Goal: Task Accomplishment & Management: Use online tool/utility

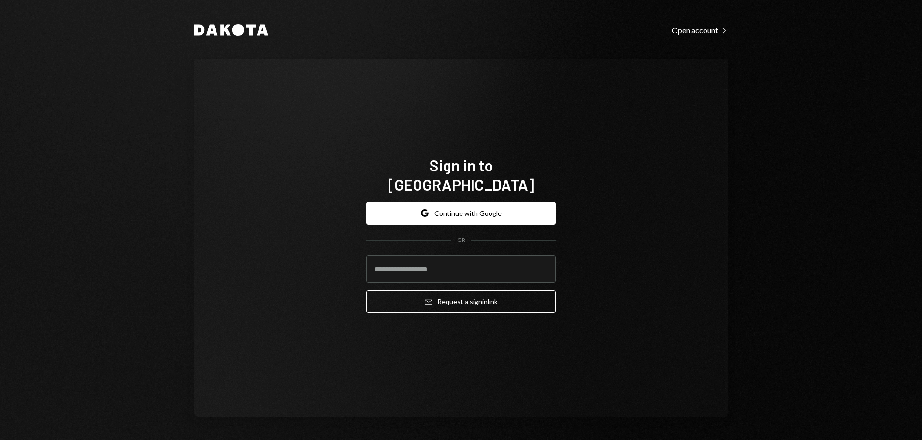
type input "**********"
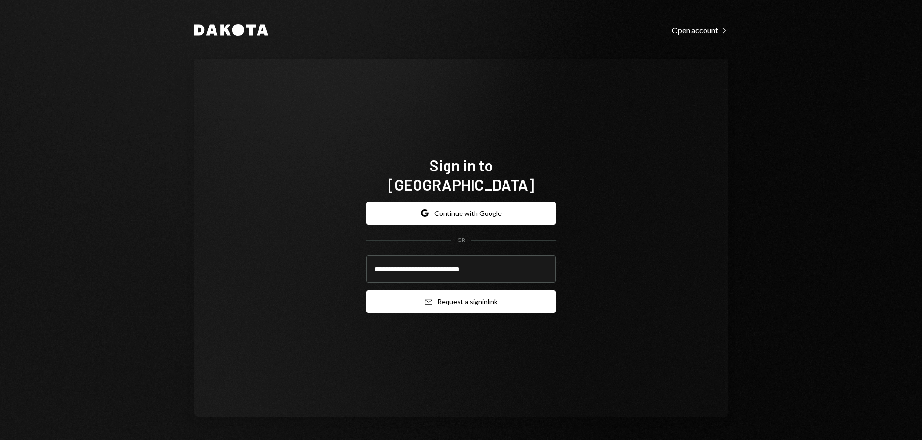
click at [501, 293] on button "Email Request a sign in link" at bounding box center [460, 301] width 189 height 23
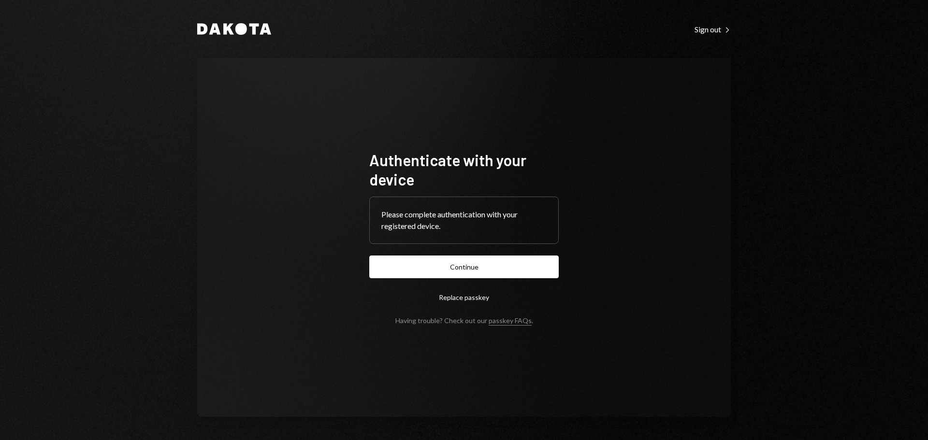
click at [402, 282] on form "Authenticate with your device Please complete authentication with your register…" at bounding box center [463, 237] width 189 height 174
click at [414, 269] on button "Continue" at bounding box center [463, 267] width 189 height 23
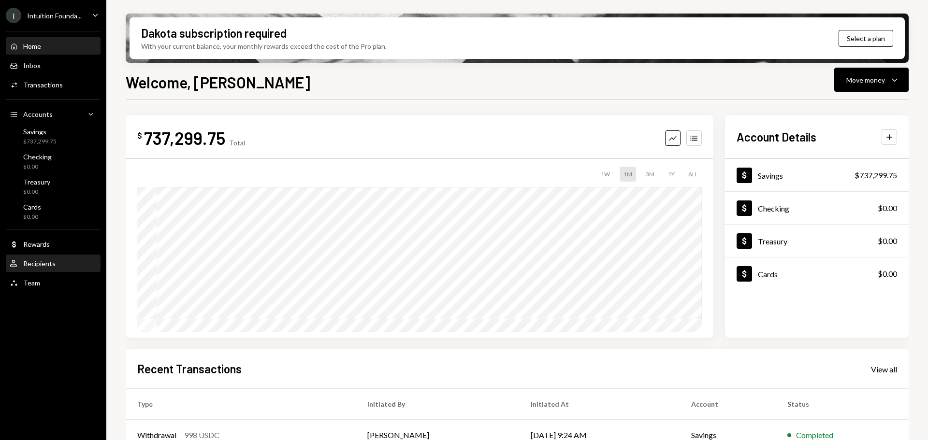
click at [63, 261] on div "User Recipients" at bounding box center [53, 264] width 87 height 9
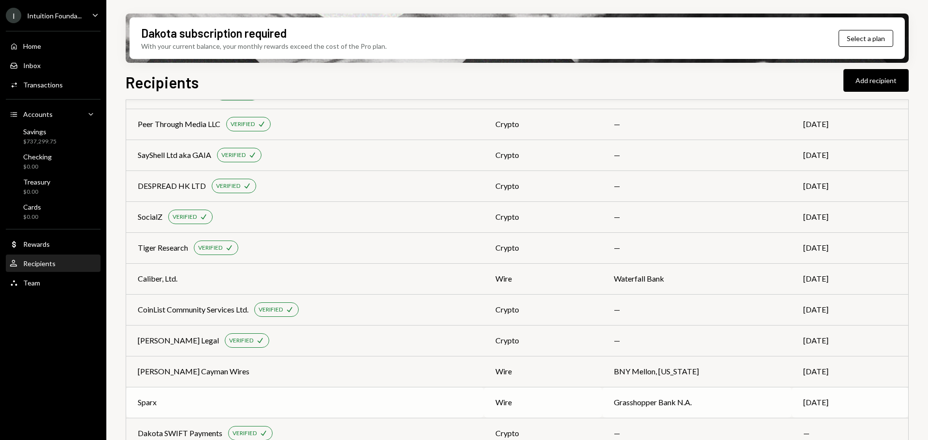
scroll to position [365, 0]
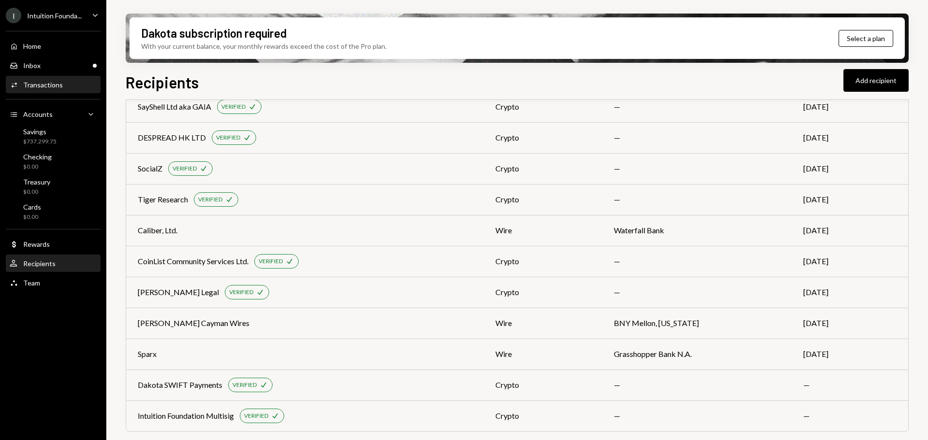
click at [57, 76] on link "Activities Transactions" at bounding box center [53, 84] width 95 height 17
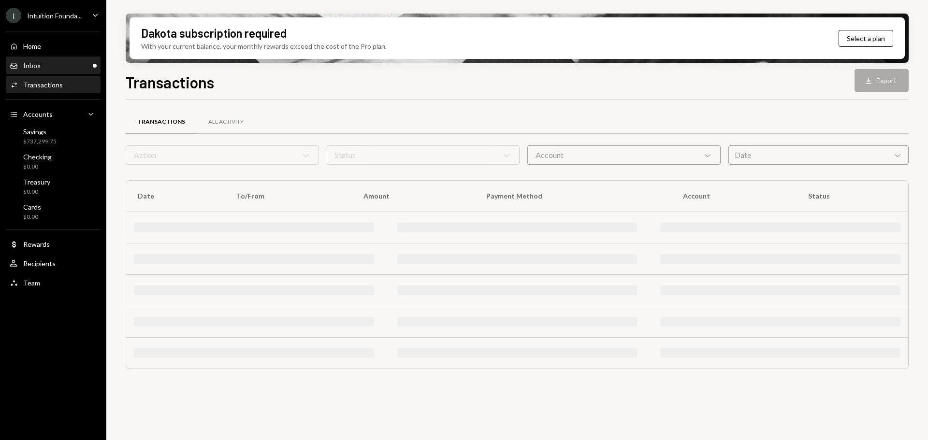
click at [60, 65] on div "Inbox Inbox" at bounding box center [53, 65] width 87 height 9
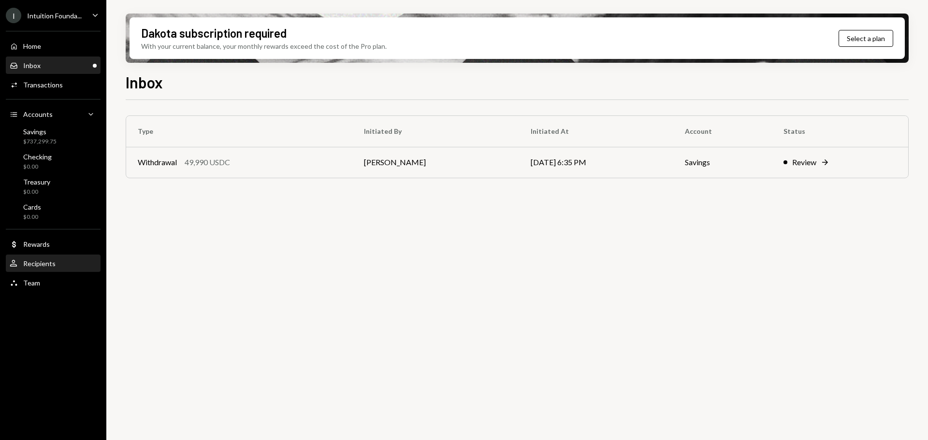
click at [72, 268] on div "User Recipients" at bounding box center [53, 264] width 87 height 16
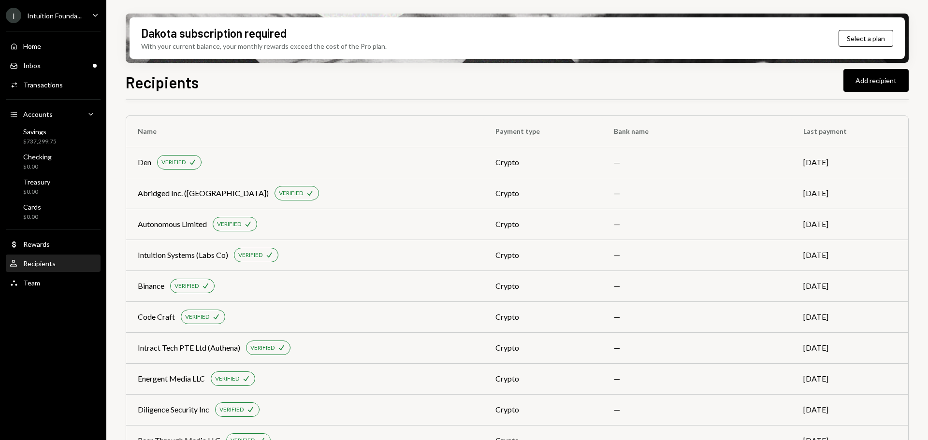
scroll to position [145, 0]
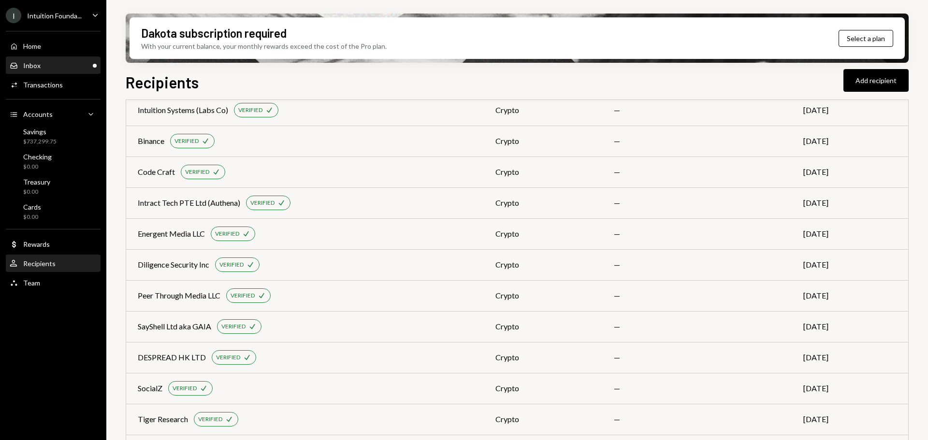
click at [62, 69] on div "Inbox Inbox" at bounding box center [53, 65] width 87 height 9
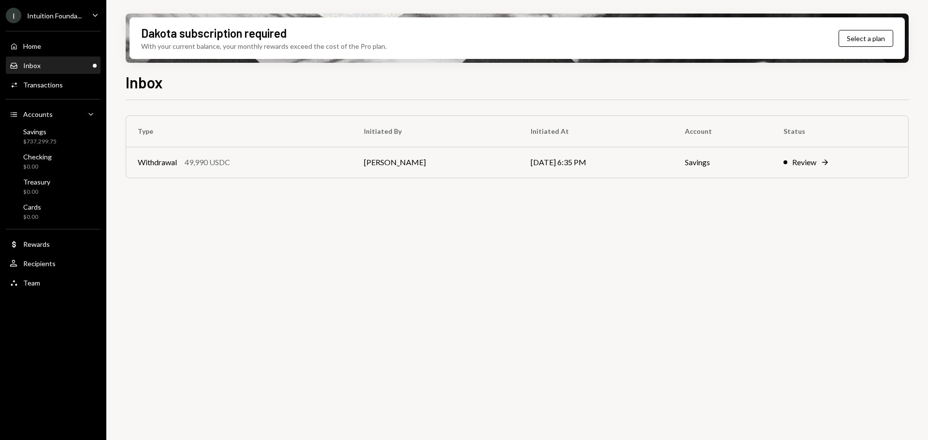
click at [32, 57] on link "Inbox Inbox" at bounding box center [53, 65] width 95 height 17
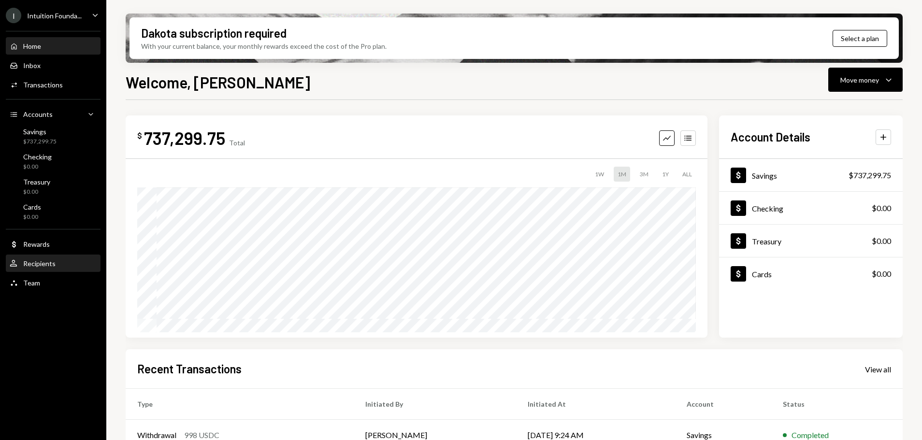
click at [60, 265] on div "User Recipients" at bounding box center [53, 264] width 87 height 9
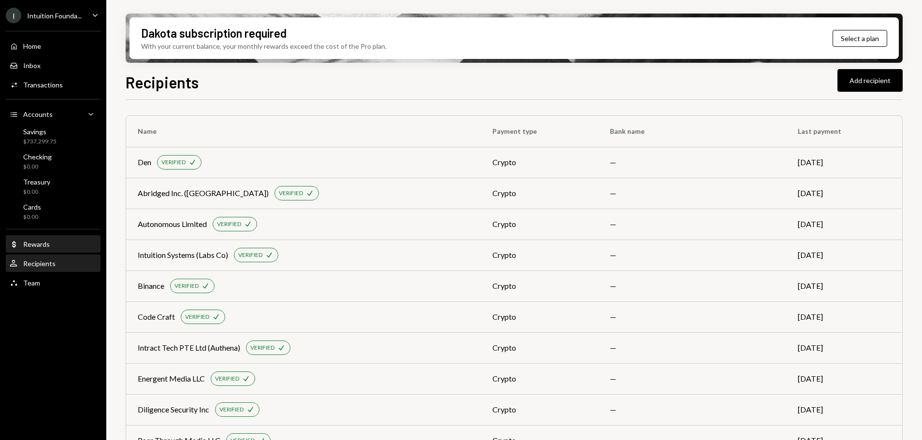
click at [57, 246] on div "Dollar Rewards" at bounding box center [53, 244] width 87 height 9
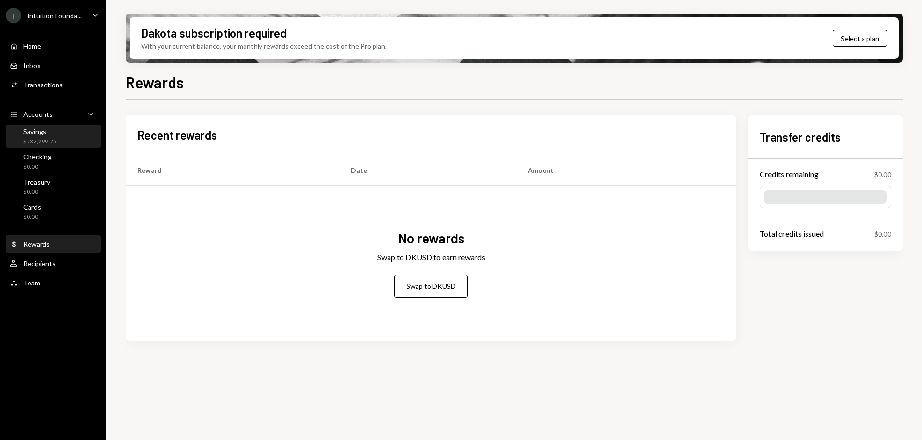
click at [37, 142] on div "$737,299.75" at bounding box center [39, 142] width 33 height 8
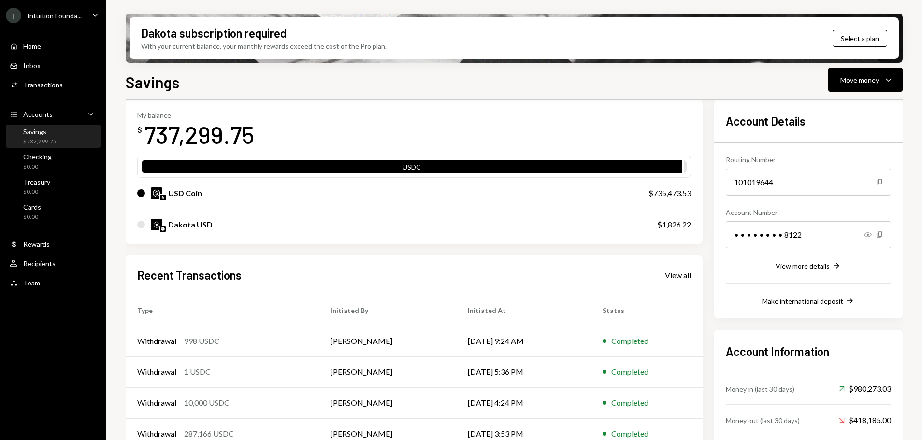
scroll to position [94, 0]
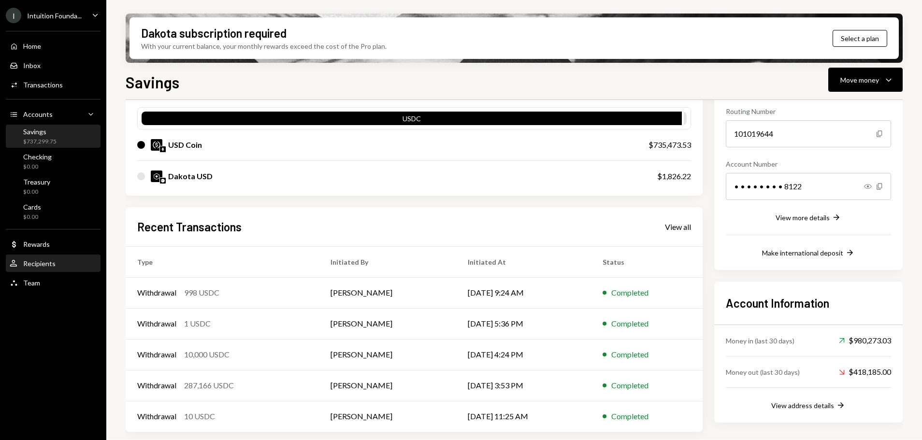
click at [64, 268] on div "User Recipients" at bounding box center [53, 264] width 87 height 9
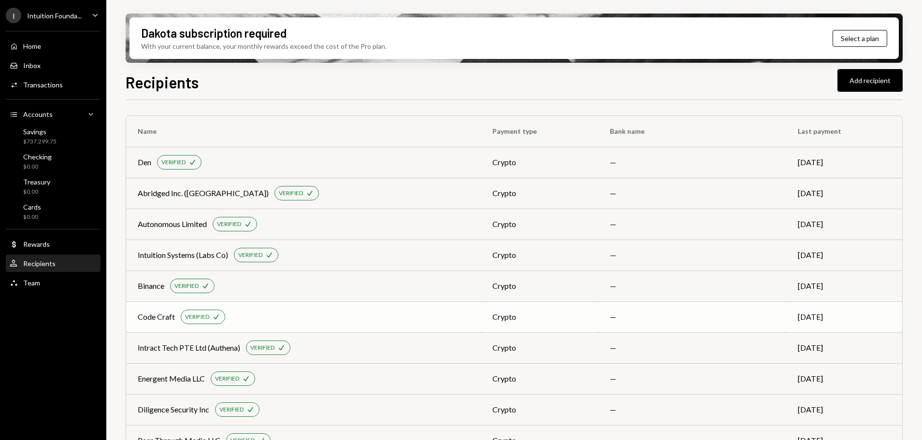
scroll to position [145, 0]
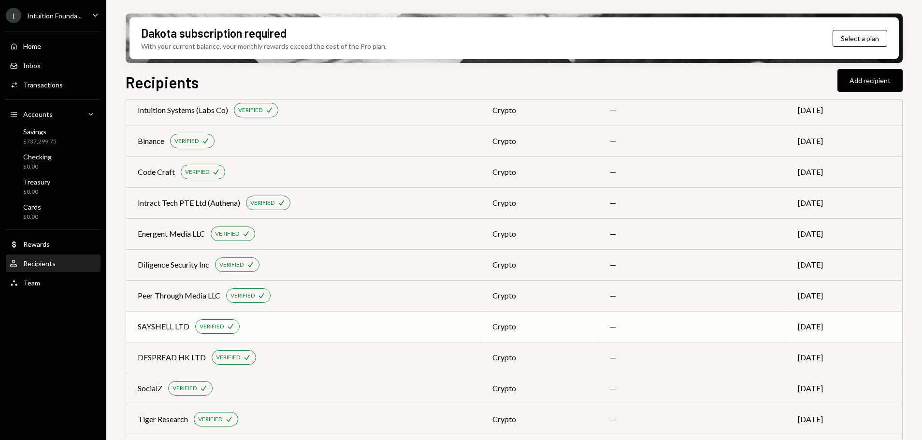
click at [258, 330] on div "SAYSHELL LTD VERIFIED Check" at bounding box center [304, 326] width 332 height 14
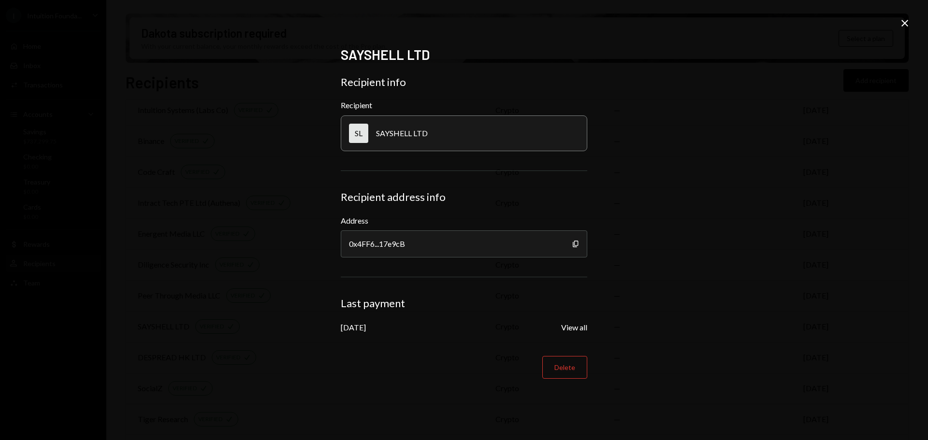
click at [432, 333] on form "Recipient info Recipient SL SAYSHELL LTD Recipient address info Address 0x4FF6.…" at bounding box center [464, 226] width 246 height 303
click at [572, 364] on button "Delete" at bounding box center [564, 367] width 45 height 23
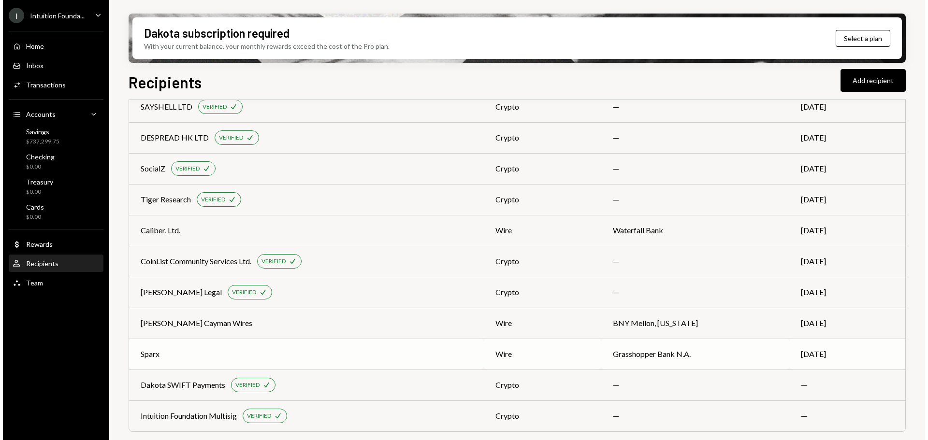
scroll to position [0, 0]
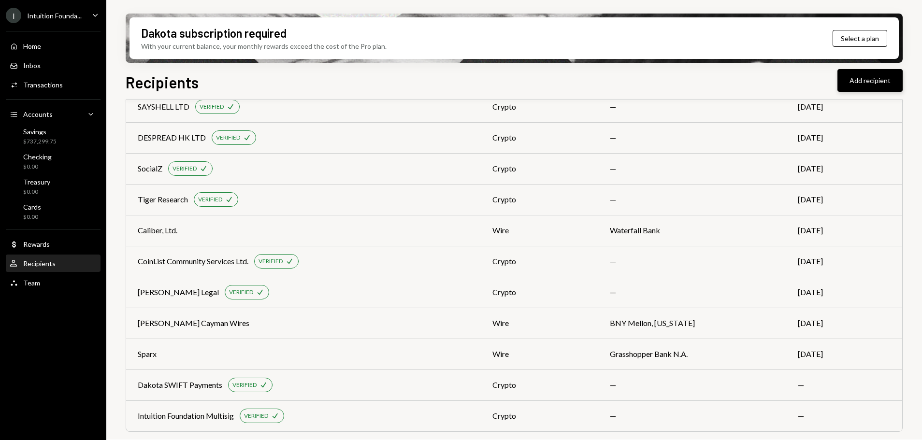
click at [866, 82] on button "Add recipient" at bounding box center [869, 80] width 65 height 23
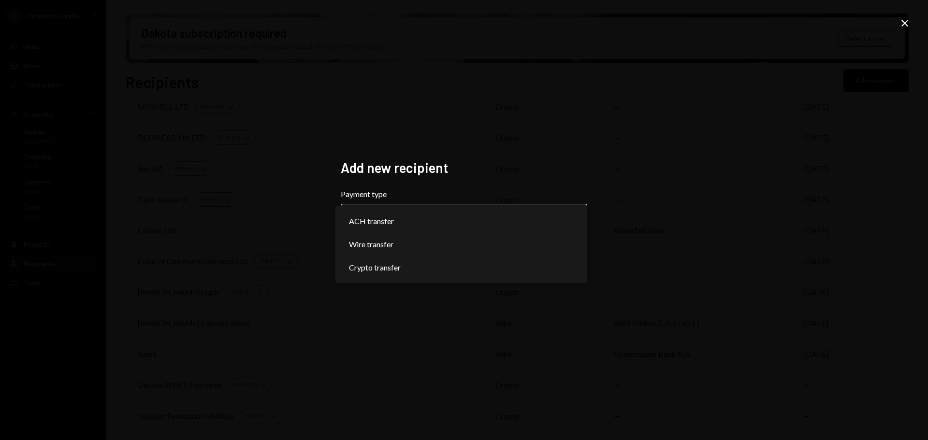
click at [422, 221] on body "I Intuition Founda... Caret Down Home Home Inbox Inbox Activities Transactions …" at bounding box center [461, 220] width 922 height 440
select select "******"
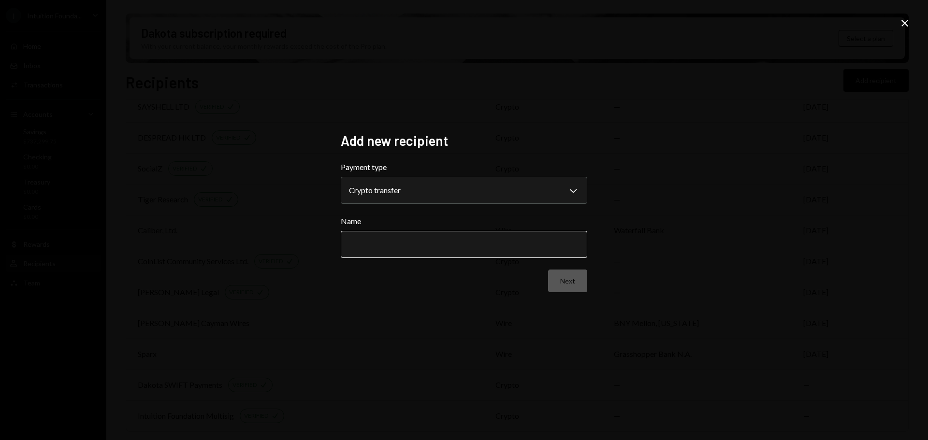
click at [437, 247] on input "Name" at bounding box center [464, 244] width 246 height 27
click at [400, 245] on input "**" at bounding box center [464, 244] width 246 height 27
click at [378, 245] on input "**" at bounding box center [464, 244] width 246 height 27
type input "**********"
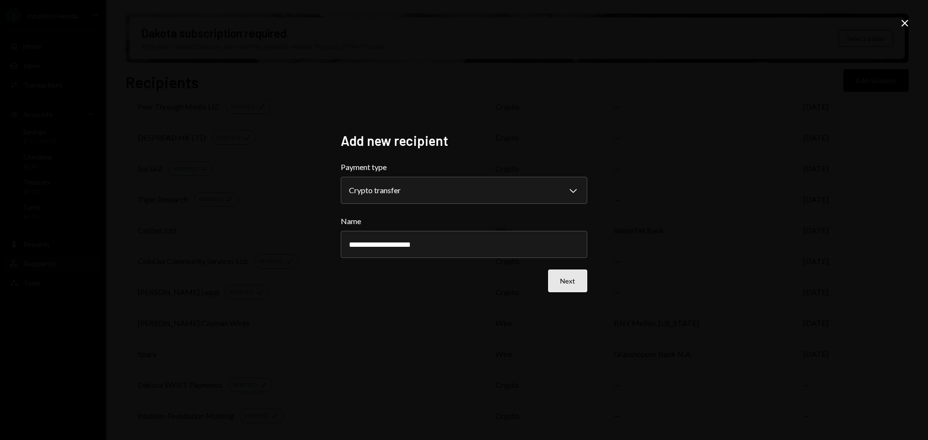
click at [571, 283] on button "Next" at bounding box center [567, 281] width 39 height 23
click at [490, 213] on form "Network Choose a network Chevron Down ******** ****** Address Back Done" at bounding box center [464, 226] width 246 height 131
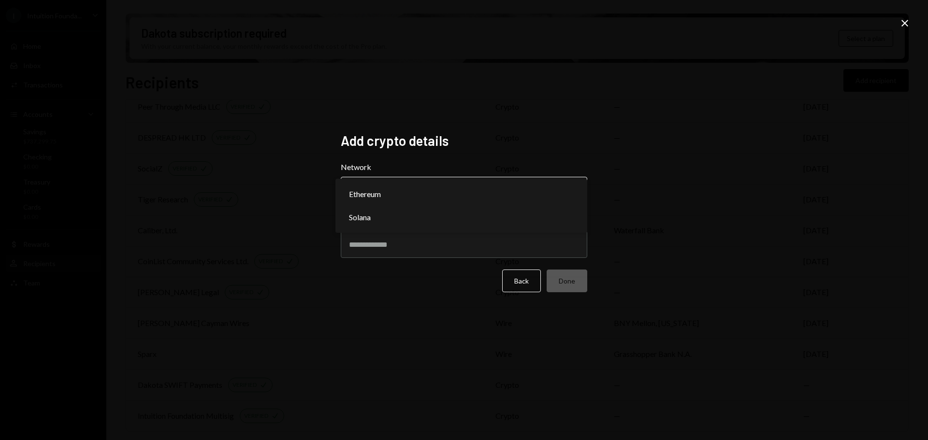
click at [481, 198] on body "I Intuition Founda... Caret Down Home Home Inbox Inbox Activities Transactions …" at bounding box center [461, 220] width 922 height 440
select select "**********"
click at [429, 254] on input "Address" at bounding box center [464, 244] width 246 height 27
paste input "**********"
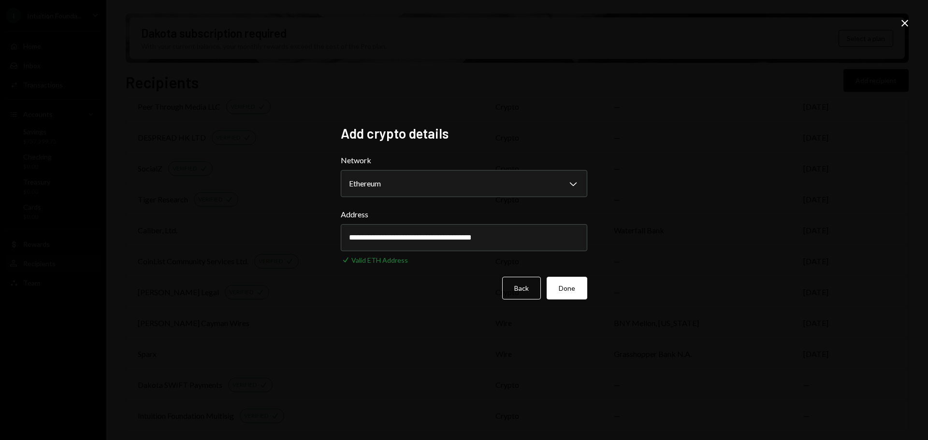
type input "**********"
click at [577, 294] on button "Done" at bounding box center [567, 288] width 41 height 23
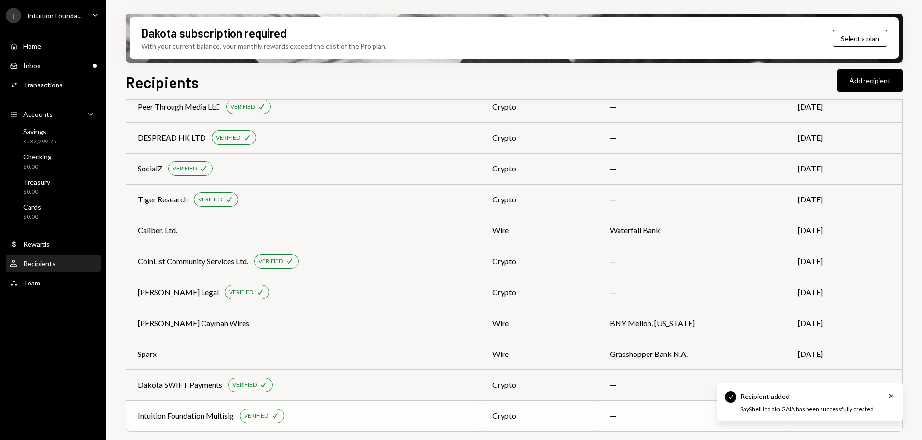
scroll to position [365, 0]
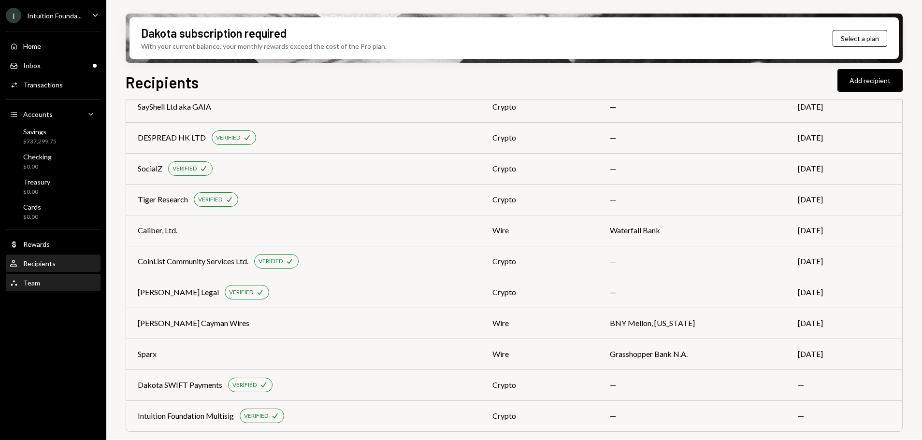
click at [48, 286] on div "Team Team" at bounding box center [53, 283] width 87 height 9
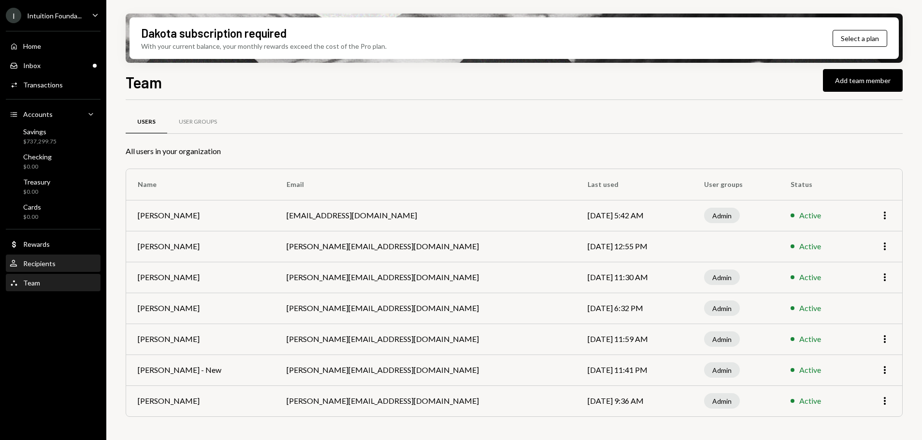
click at [52, 267] on div "Recipients" at bounding box center [39, 264] width 32 height 8
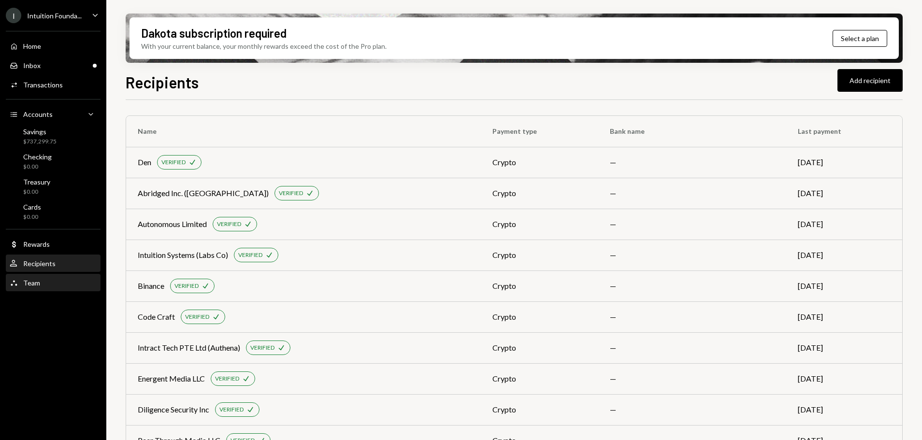
click at [46, 283] on div "Team Team" at bounding box center [53, 283] width 87 height 9
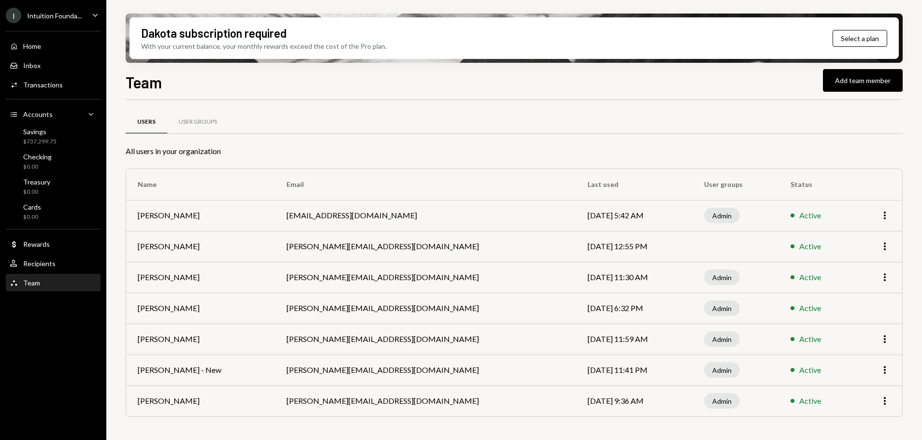
scroll to position [0, 0]
click at [71, 265] on div "User Recipients" at bounding box center [53, 264] width 87 height 9
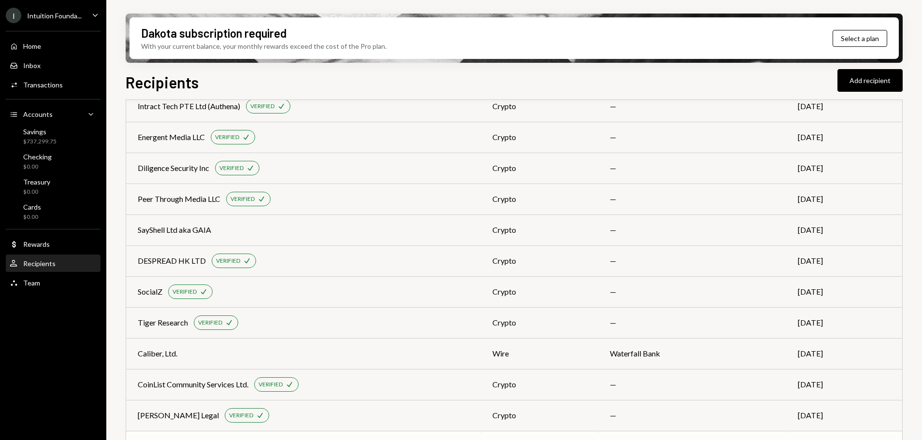
scroll to position [365, 0]
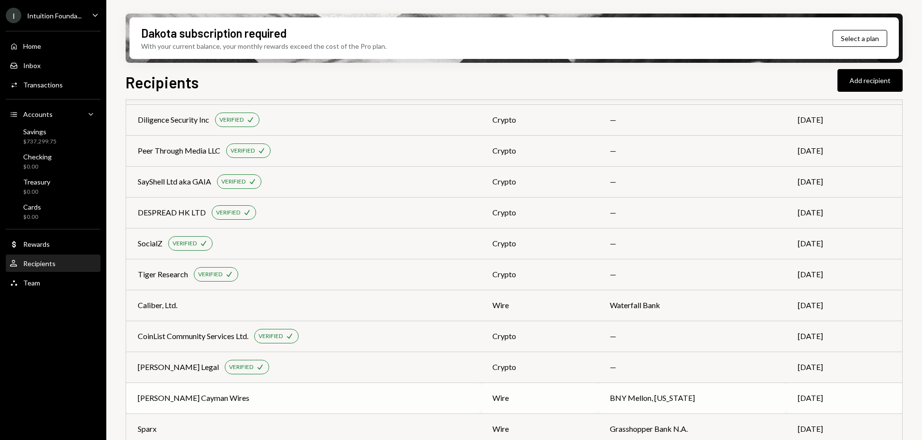
scroll to position [365, 0]
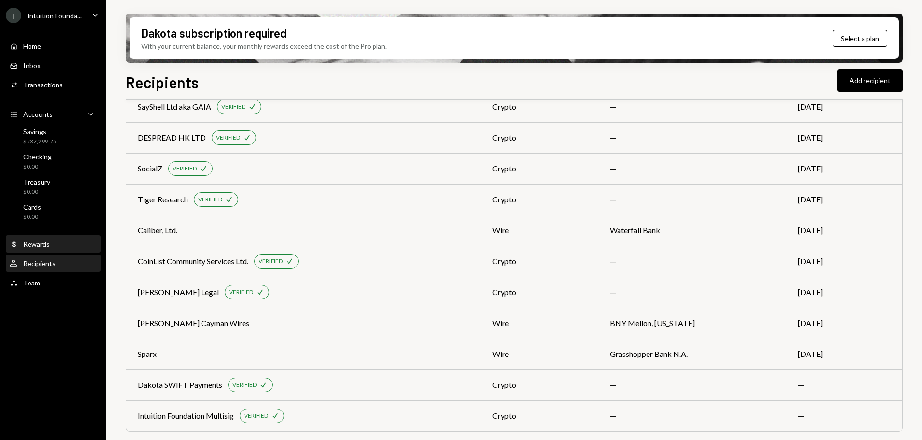
click at [62, 246] on div "Dollar Rewards" at bounding box center [53, 244] width 87 height 9
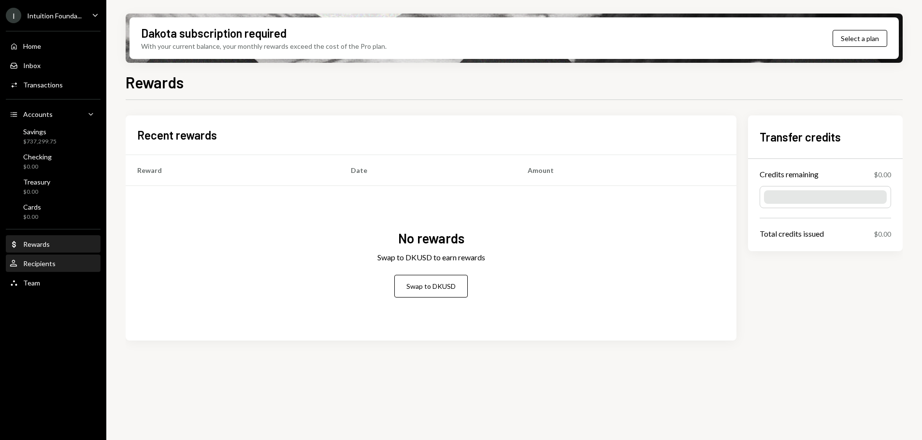
click at [50, 263] on div "Recipients" at bounding box center [39, 264] width 32 height 8
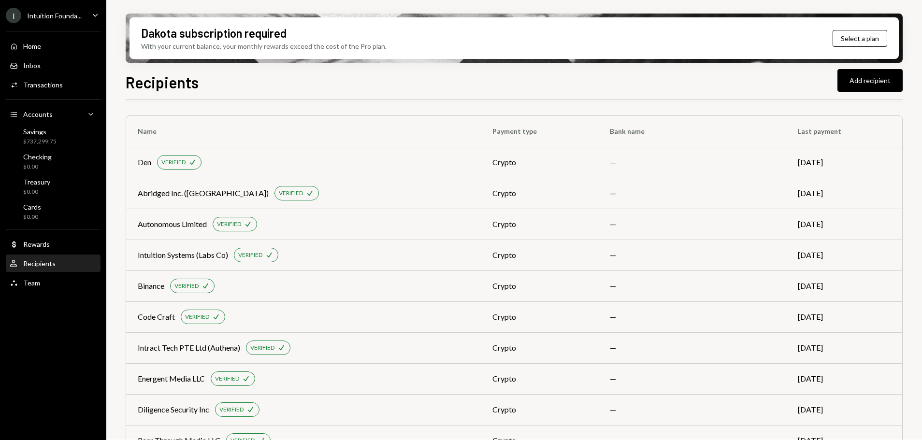
scroll to position [365, 0]
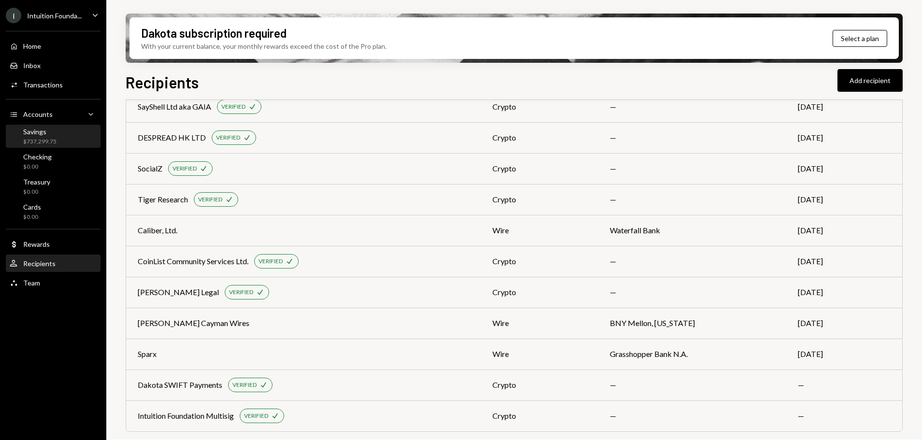
click at [47, 133] on div "Savings" at bounding box center [39, 132] width 33 height 8
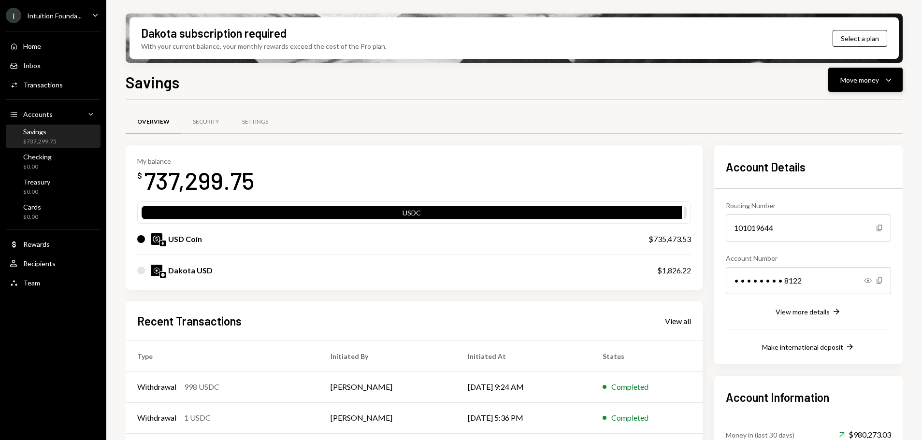
click at [853, 81] on div "Move money" at bounding box center [859, 80] width 39 height 10
click at [853, 111] on div "Send" at bounding box center [857, 109] width 71 height 10
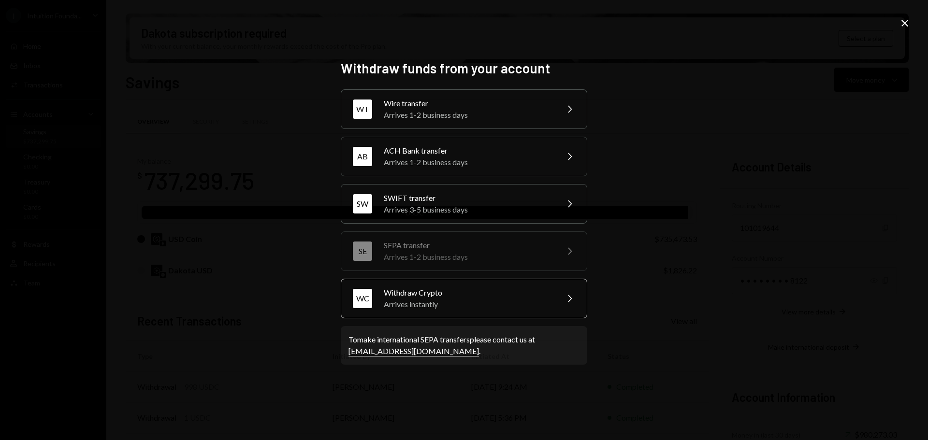
drag, startPoint x: 436, startPoint y: 308, endPoint x: 441, endPoint y: 312, distance: 6.5
click at [441, 312] on div "WC Withdraw Crypto Arrives instantly Chevron Right" at bounding box center [464, 299] width 246 height 40
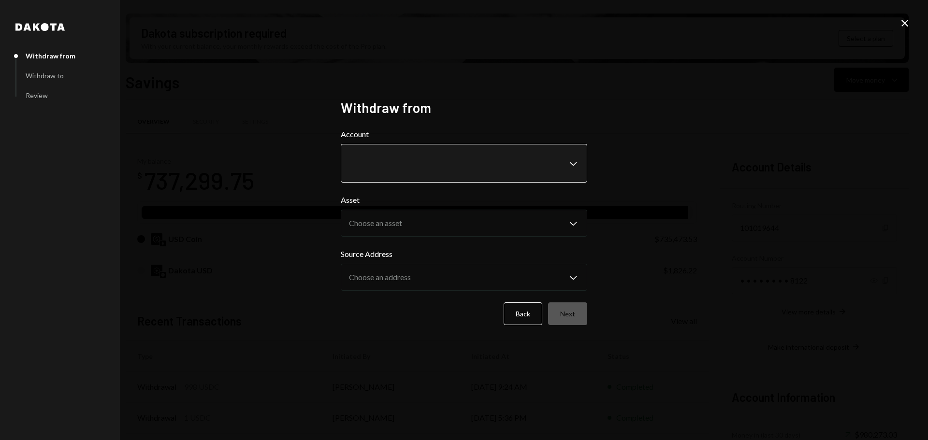
click at [456, 160] on body "I Intuition Founda... Caret Down Home Home Inbox Inbox Activities Transactions …" at bounding box center [461, 220] width 922 height 440
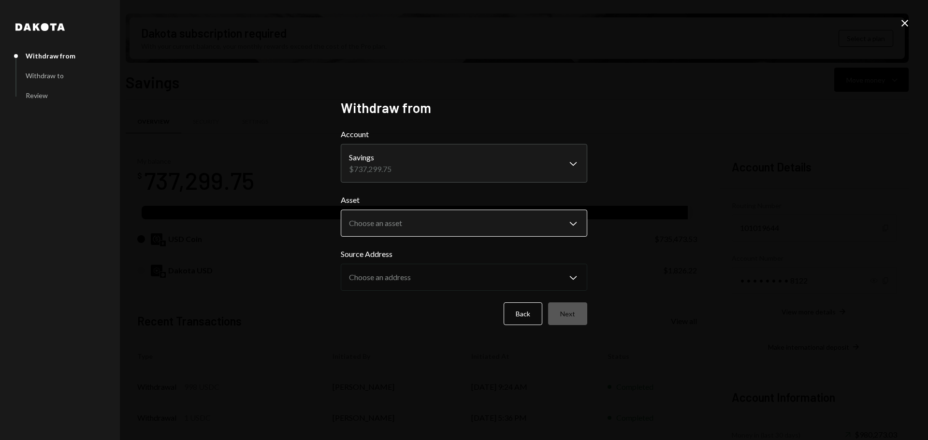
click at [441, 223] on body "I Intuition Founda... Caret Down Home Home Inbox Inbox Activities Transactions …" at bounding box center [461, 220] width 922 height 440
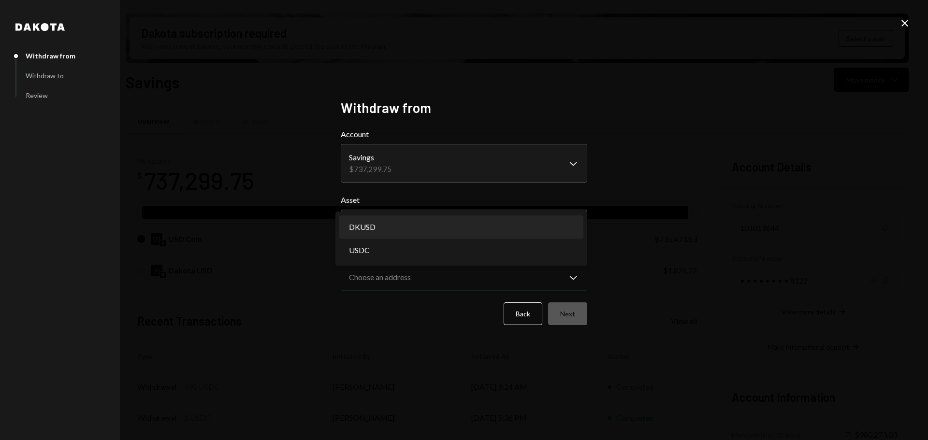
select select "*****"
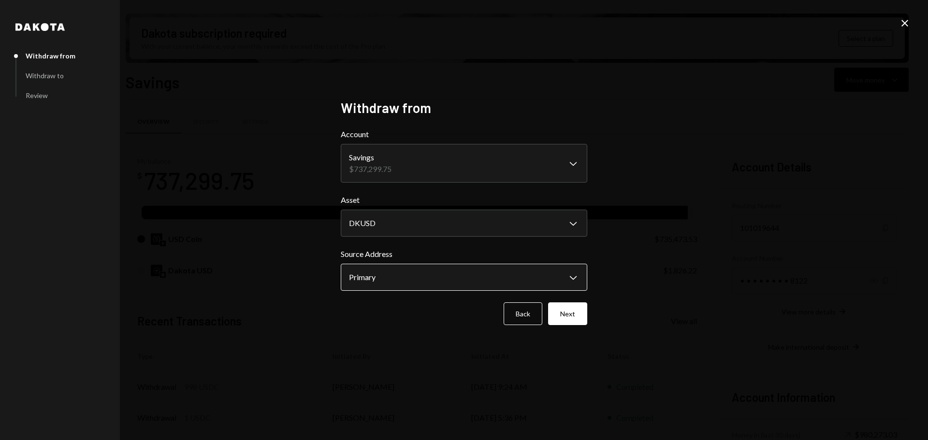
click at [447, 286] on body "I Intuition Founda... Caret Down Home Home Inbox Inbox Activities Transactions …" at bounding box center [461, 220] width 922 height 440
click at [635, 284] on div "**********" at bounding box center [464, 220] width 928 height 440
click at [575, 313] on button "Next" at bounding box center [567, 314] width 39 height 23
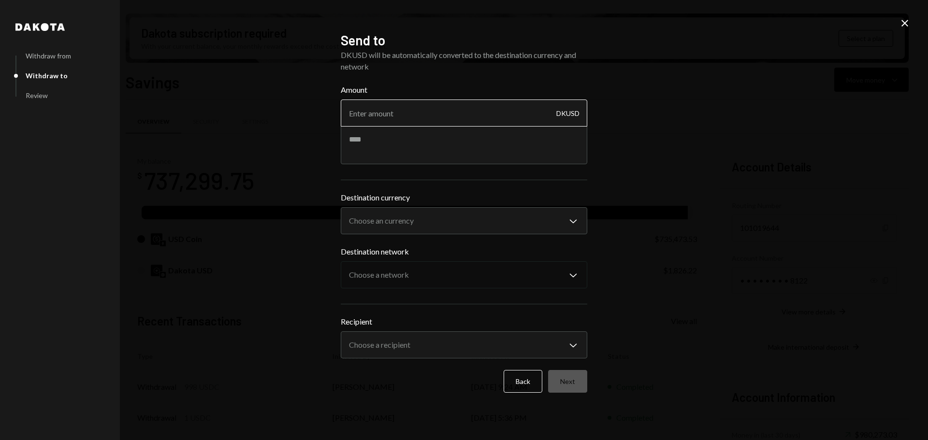
click at [370, 119] on input "Amount" at bounding box center [464, 113] width 246 height 27
type input "5"
type input "1"
type input "49990"
click at [377, 129] on div "Amount 49990 DKUSD" at bounding box center [464, 124] width 246 height 80
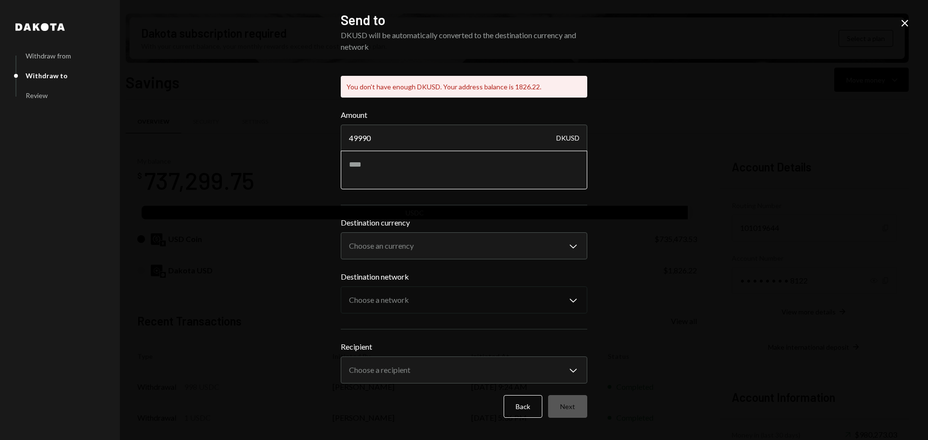
click at [409, 169] on textarea at bounding box center [464, 170] width 246 height 39
click at [790, 190] on div "**********" at bounding box center [464, 220] width 928 height 440
click at [515, 405] on button "Back" at bounding box center [523, 406] width 39 height 23
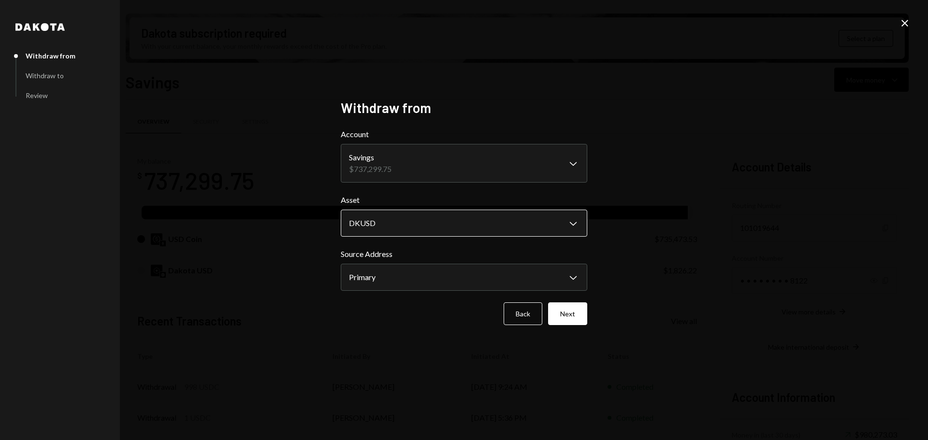
click at [505, 224] on body "I Intuition Founda... Caret Down Home Home Inbox Inbox Activities Transactions …" at bounding box center [461, 220] width 922 height 440
select select "****"
click at [479, 276] on body "I Intuition Founda... Caret Down Home Home Inbox Inbox Activities Transactions …" at bounding box center [461, 220] width 922 height 440
click at [741, 231] on div "**********" at bounding box center [464, 220] width 928 height 440
click at [571, 317] on button "Next" at bounding box center [567, 314] width 39 height 23
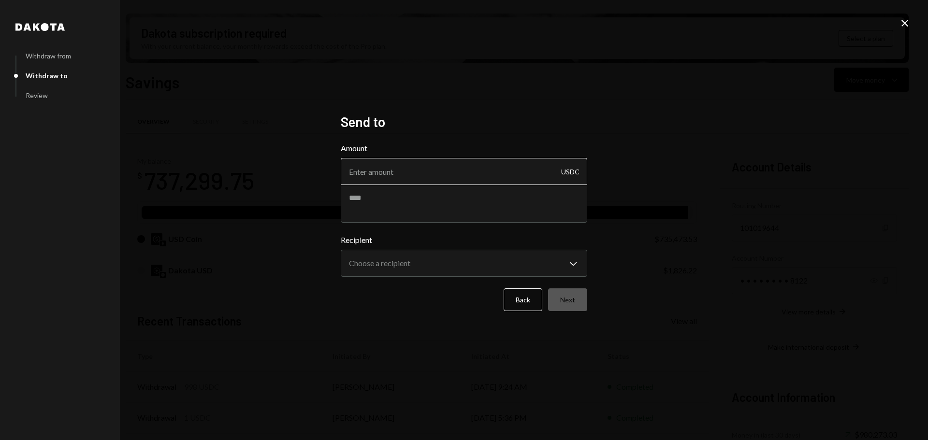
click at [432, 175] on input "Amount" at bounding box center [464, 171] width 246 height 27
type input "49990"
click at [449, 202] on textarea at bounding box center [464, 203] width 246 height 39
click at [156, 265] on div "**********" at bounding box center [464, 220] width 928 height 440
click at [389, 205] on textarea at bounding box center [464, 203] width 246 height 39
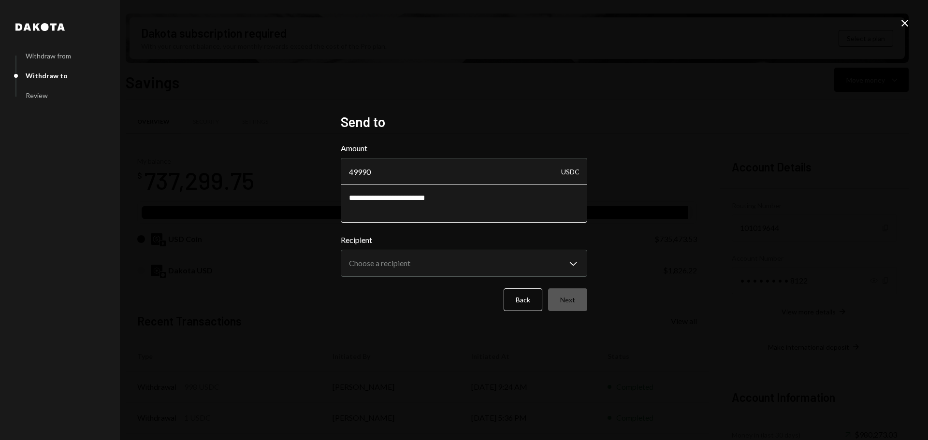
click at [451, 196] on textarea "**********" at bounding box center [464, 203] width 246 height 39
type textarea "**********"
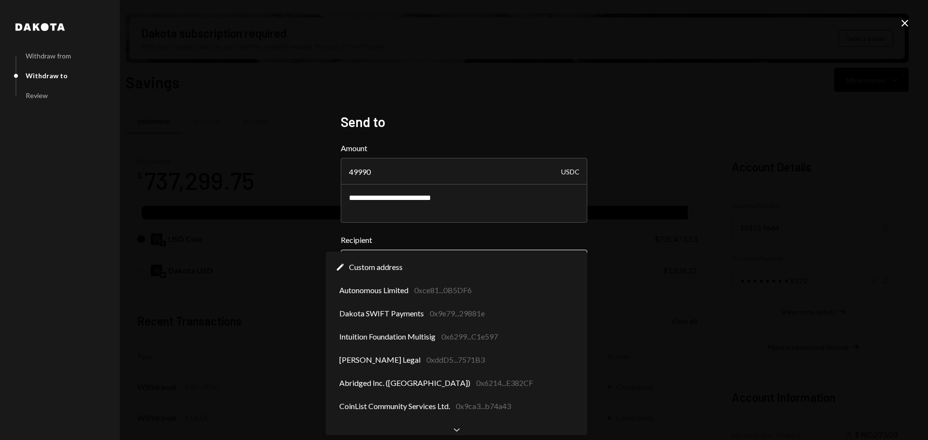
click at [462, 260] on body "I Intuition Founda... Caret Down Home Home Inbox Inbox Activities Transactions …" at bounding box center [461, 220] width 922 height 440
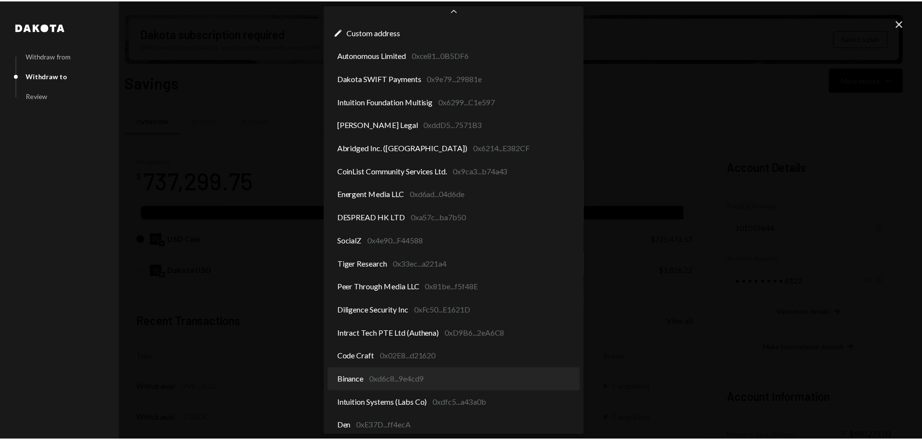
scroll to position [29, 0]
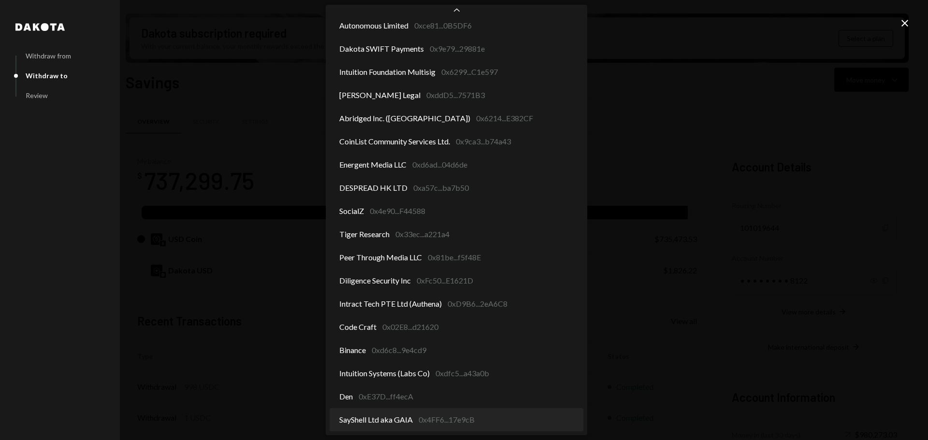
select select "**********"
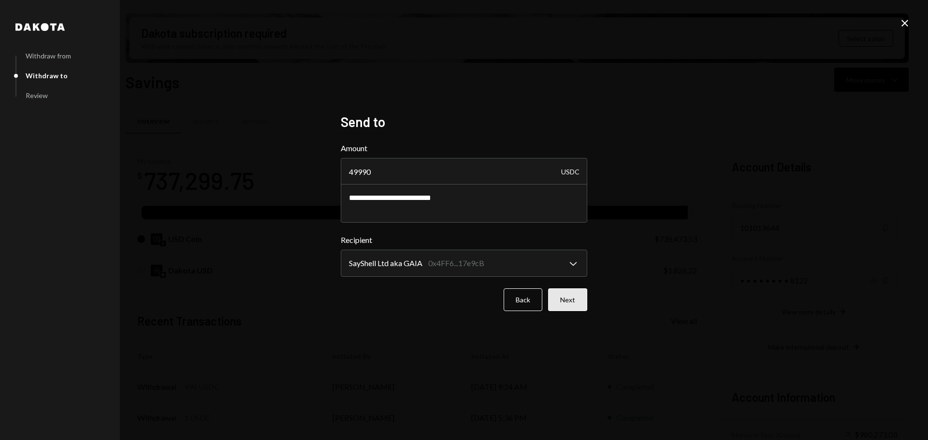
click at [576, 298] on button "Next" at bounding box center [567, 299] width 39 height 23
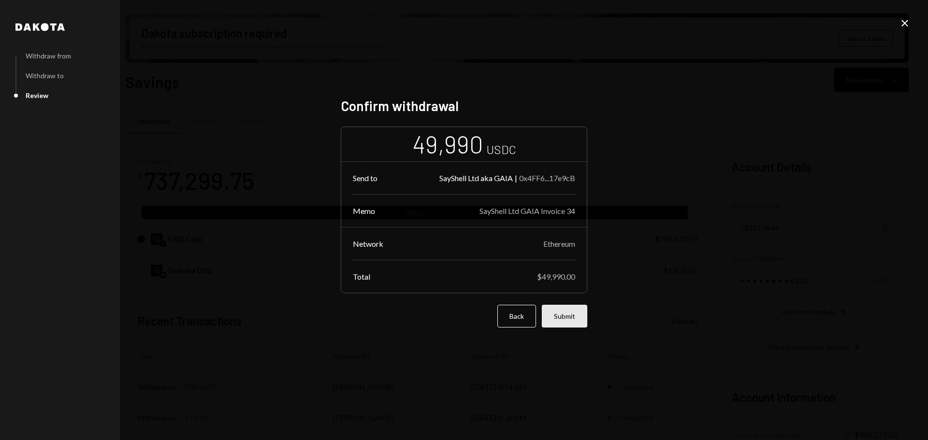
click at [572, 318] on button "Submit" at bounding box center [564, 316] width 45 height 23
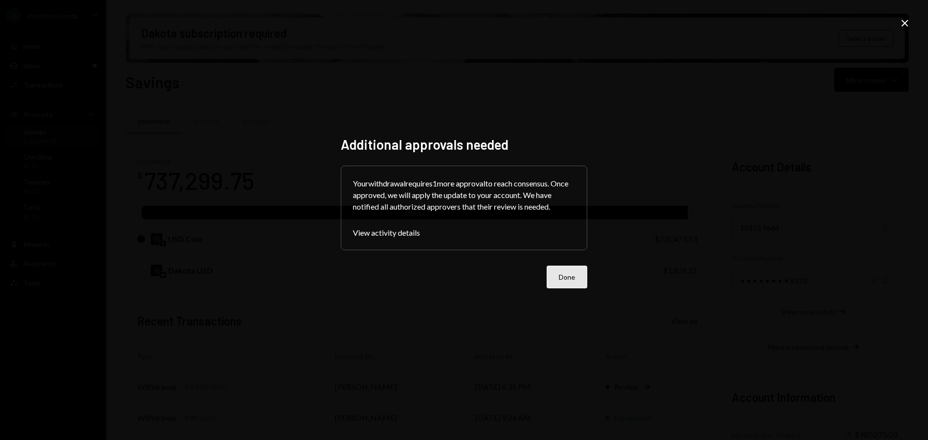
click at [573, 274] on button "Done" at bounding box center [567, 277] width 41 height 23
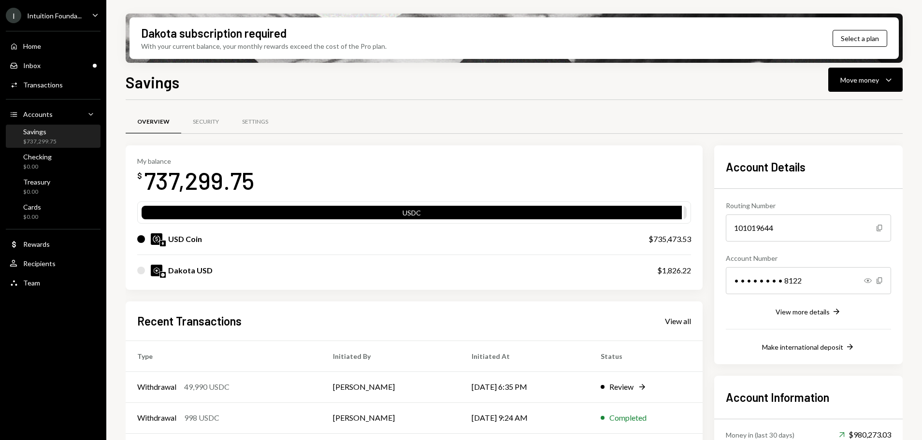
scroll to position [94, 0]
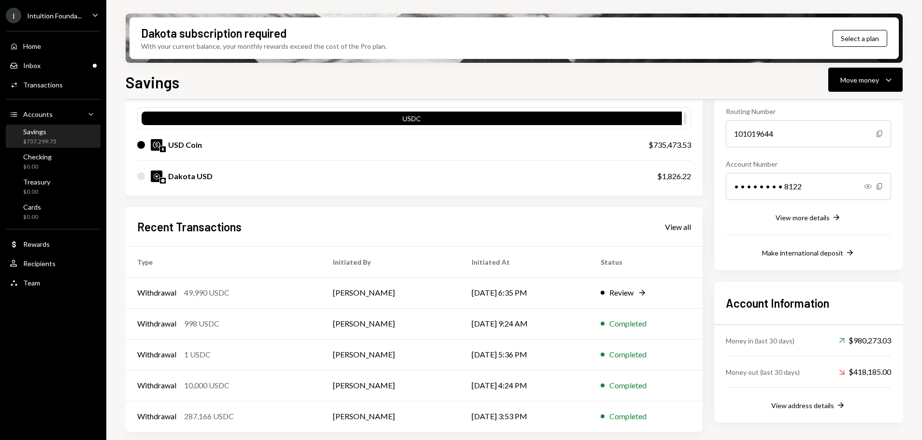
click at [40, 49] on div "Home" at bounding box center [32, 46] width 18 height 8
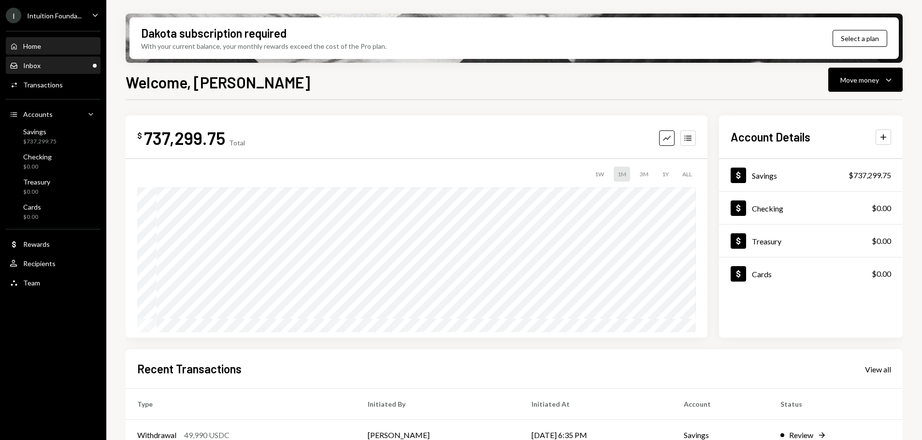
click at [43, 67] on div "Inbox Inbox" at bounding box center [53, 65] width 87 height 9
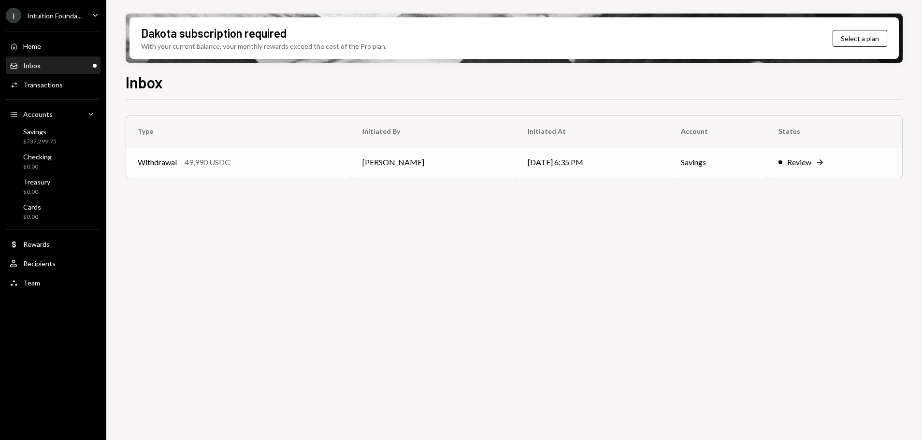
click at [281, 167] on div "Withdrawal 49,990 USDC" at bounding box center [239, 163] width 202 height 12
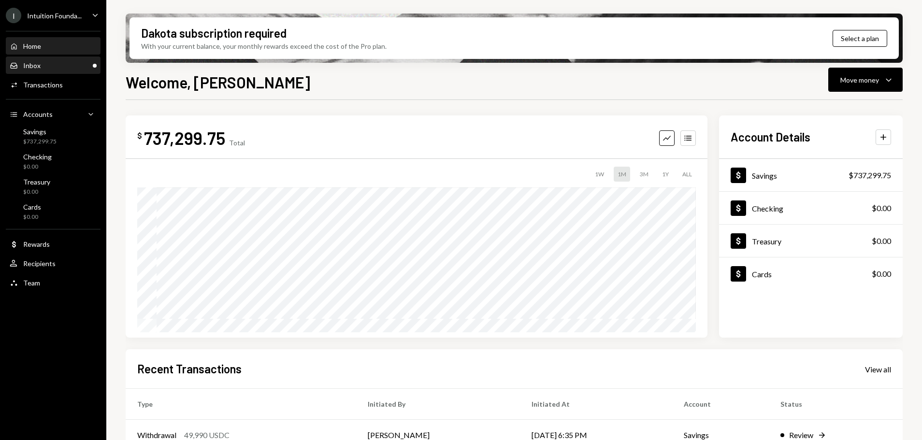
click at [72, 64] on div "Inbox Inbox" at bounding box center [53, 65] width 87 height 9
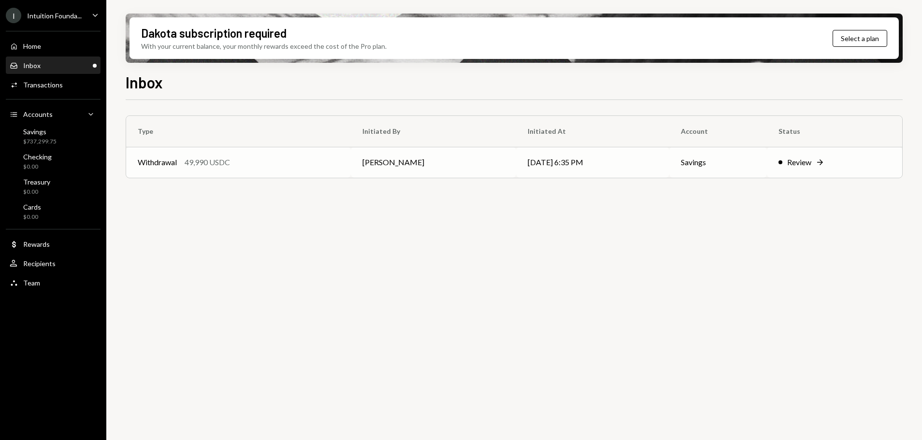
click at [232, 175] on td "Withdrawal 49,990 USDC" at bounding box center [238, 162] width 225 height 31
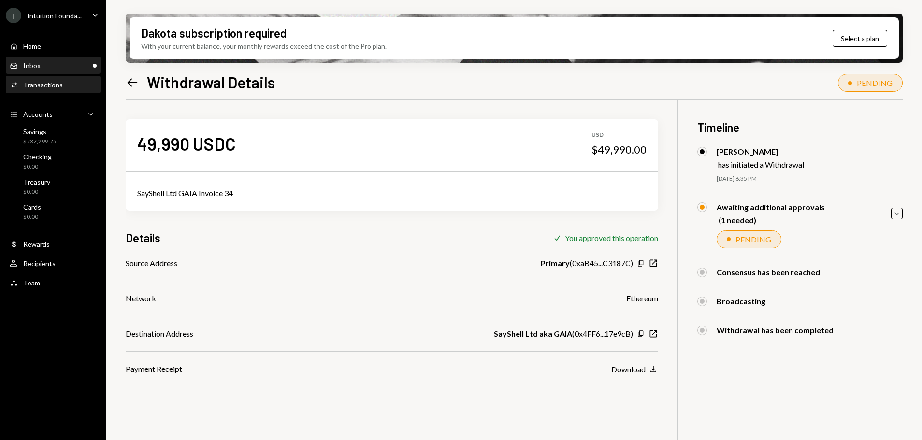
click at [39, 72] on div "Inbox Inbox" at bounding box center [53, 66] width 87 height 16
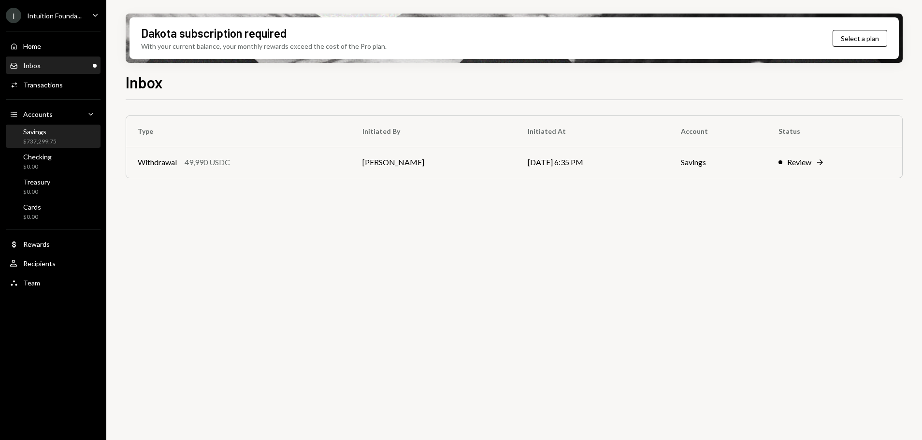
click at [56, 141] on div "Savings $737,299.75" at bounding box center [53, 137] width 87 height 18
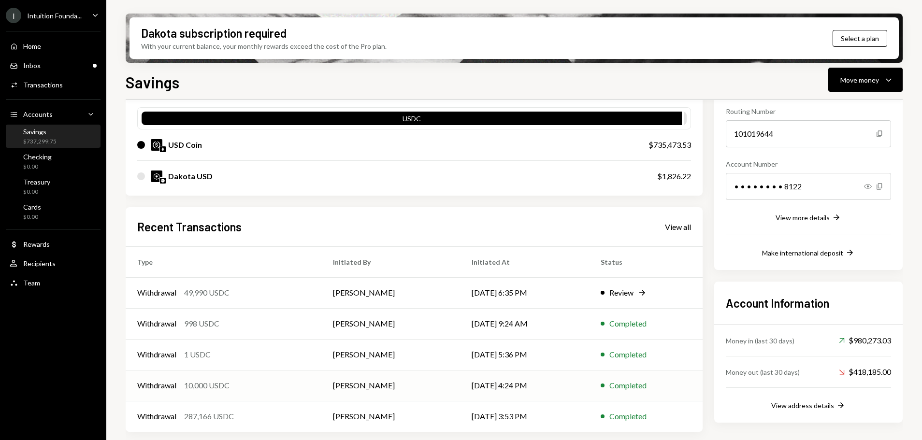
scroll to position [0, 0]
click at [60, 89] on div "Activities Transactions" at bounding box center [53, 85] width 87 height 16
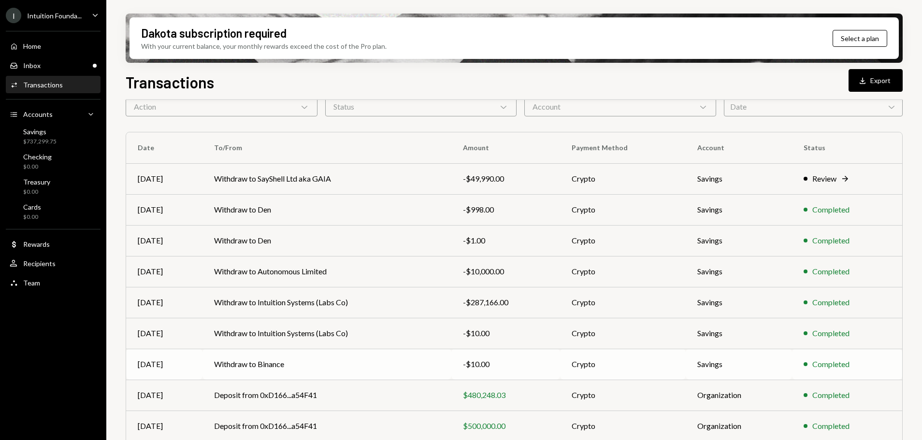
scroll to position [110, 0]
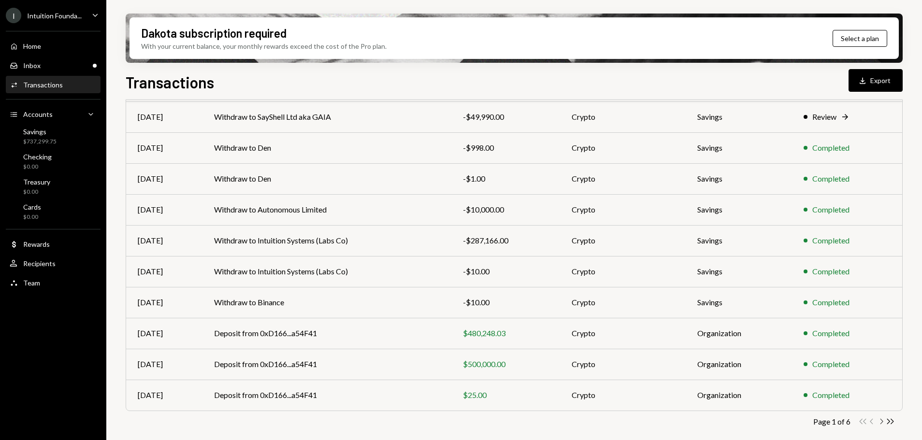
click at [882, 424] on icon "Chevron Right" at bounding box center [881, 421] width 9 height 9
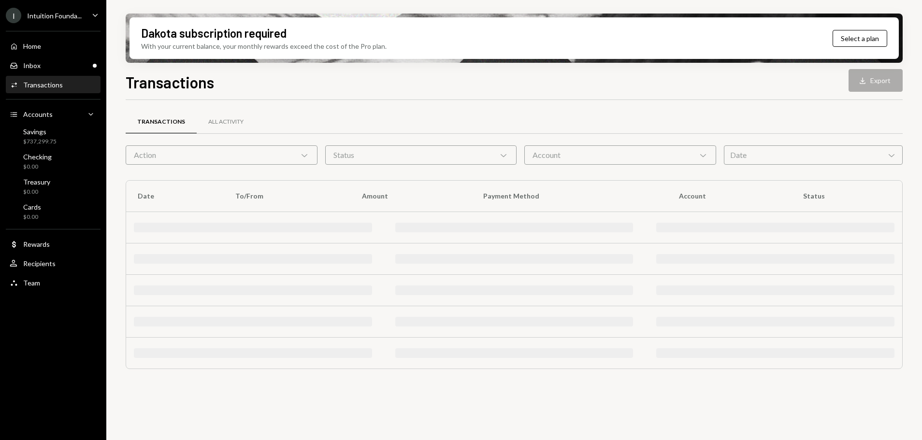
scroll to position [0, 0]
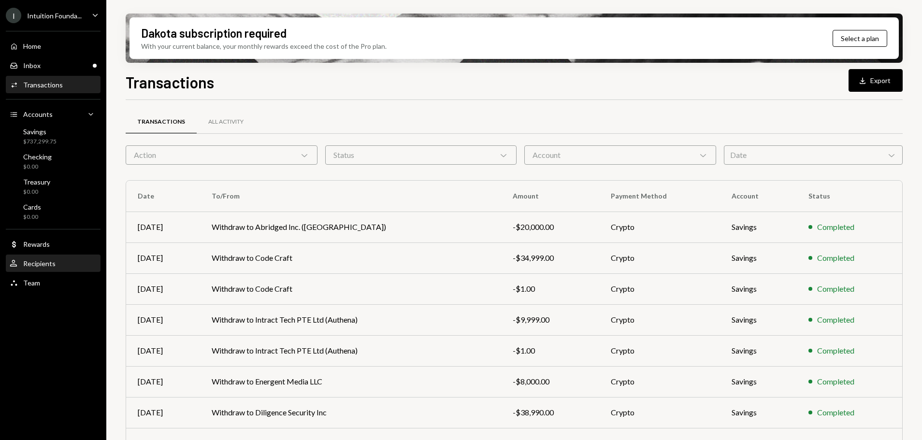
click at [54, 268] on div "User Recipients" at bounding box center [53, 264] width 87 height 16
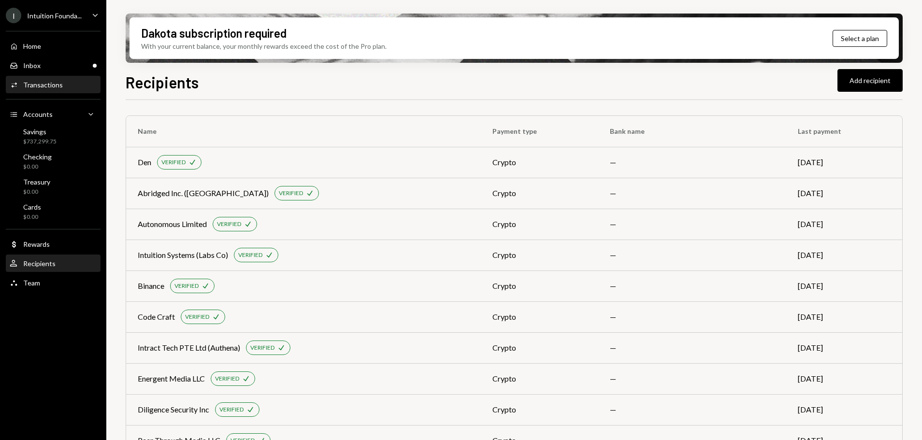
click at [43, 86] on div "Transactions" at bounding box center [43, 85] width 40 height 8
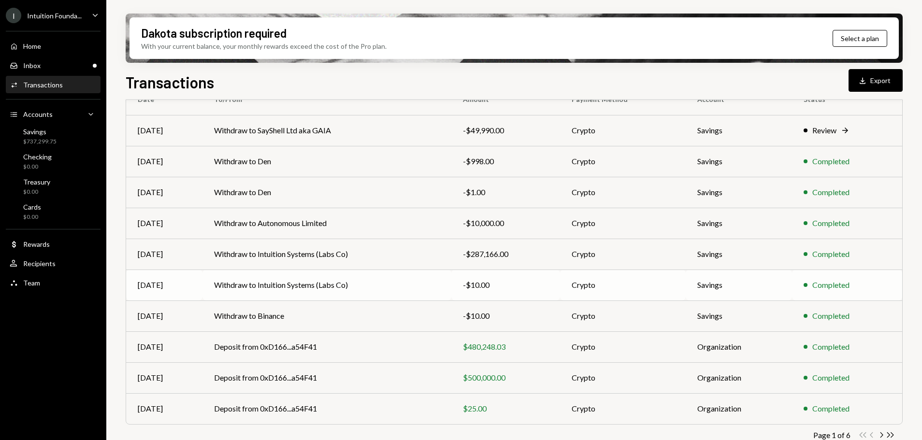
scroll to position [48, 0]
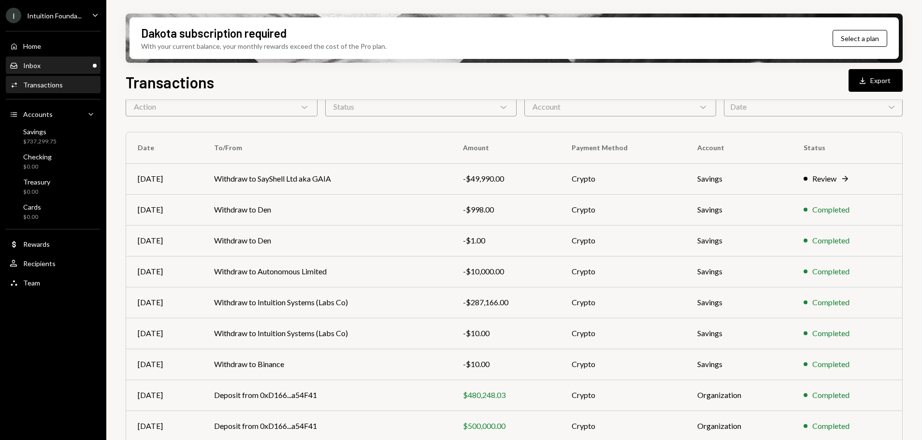
click at [61, 65] on div "Inbox Inbox" at bounding box center [53, 65] width 87 height 9
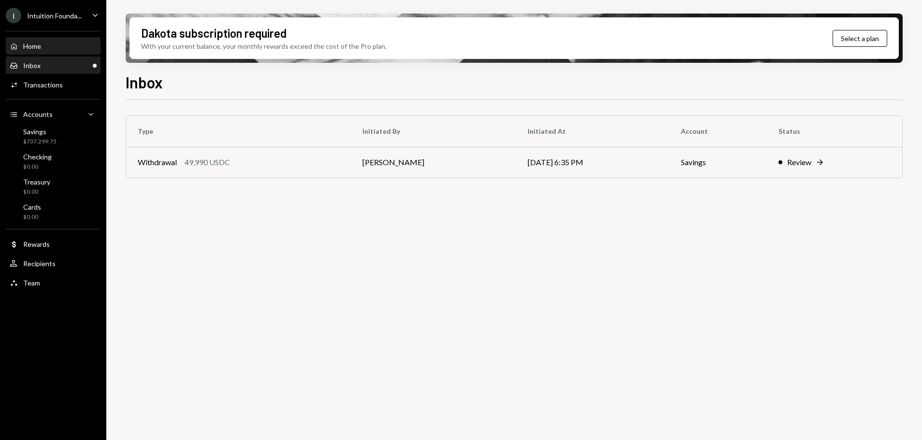
click at [49, 53] on div "Home Home" at bounding box center [53, 46] width 87 height 16
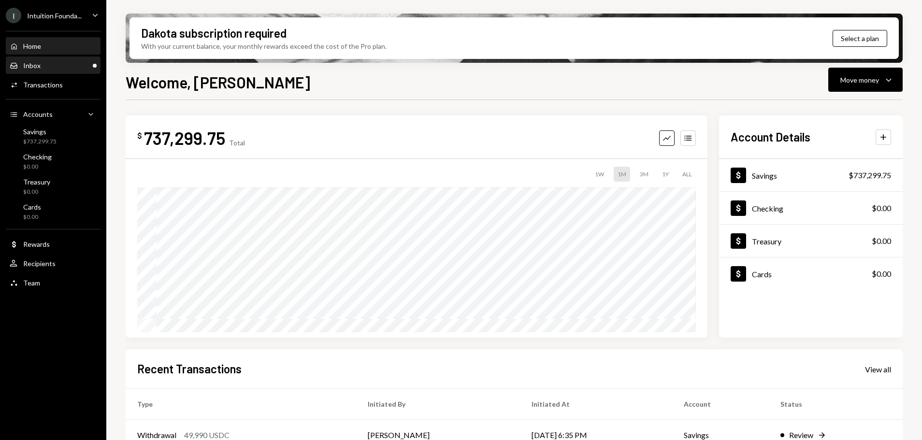
click at [48, 68] on div "Inbox Inbox" at bounding box center [53, 65] width 87 height 9
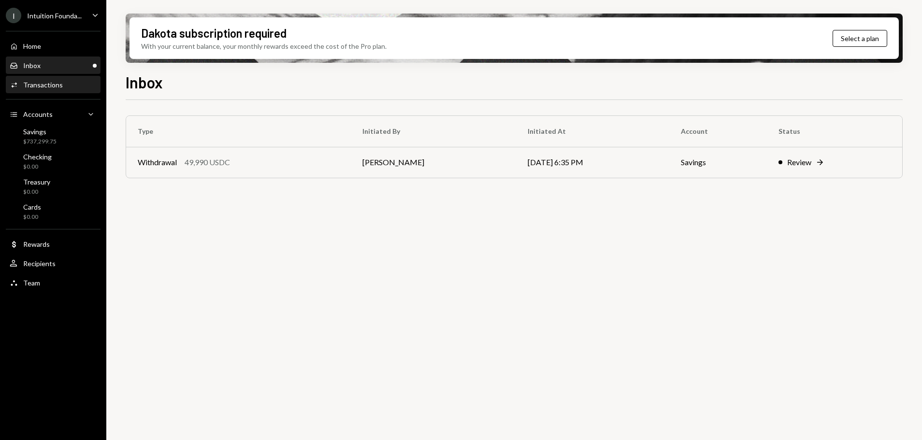
click at [53, 85] on div "Transactions" at bounding box center [43, 85] width 40 height 8
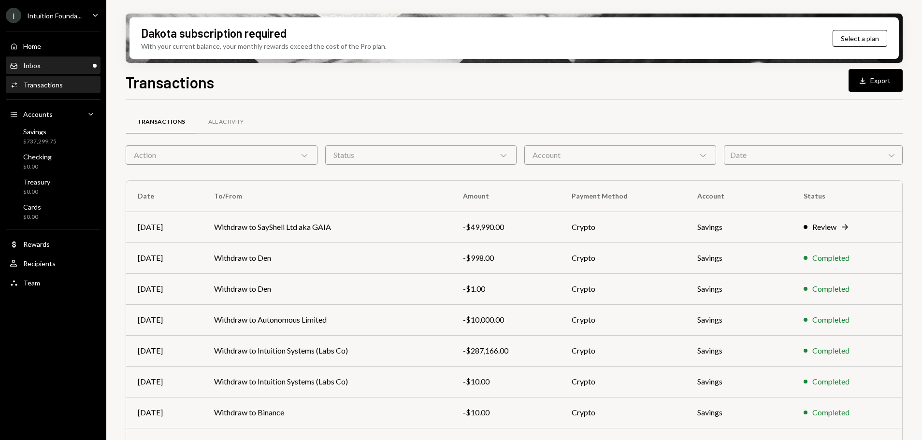
click at [51, 67] on div "Inbox Inbox" at bounding box center [53, 65] width 87 height 9
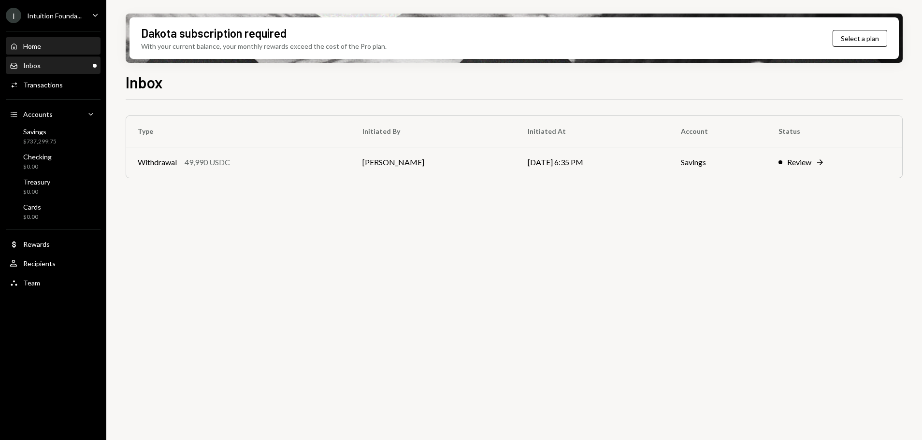
click at [41, 46] on div "Home" at bounding box center [32, 46] width 18 height 8
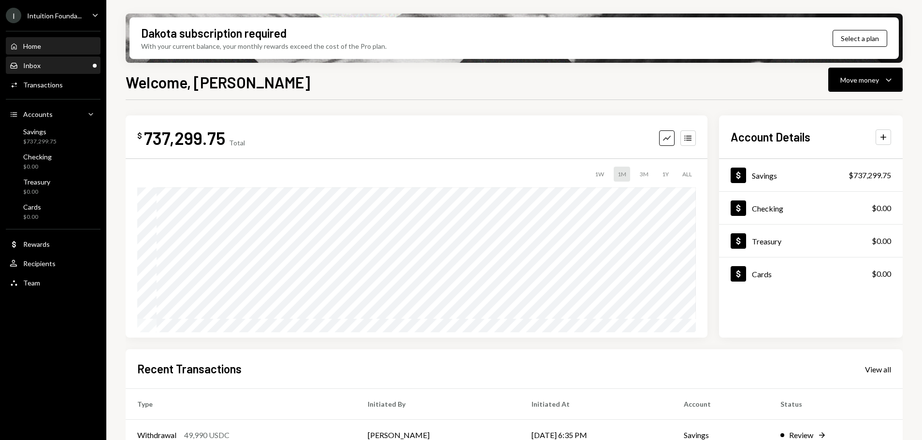
click at [41, 68] on div "Inbox Inbox" at bounding box center [53, 65] width 87 height 9
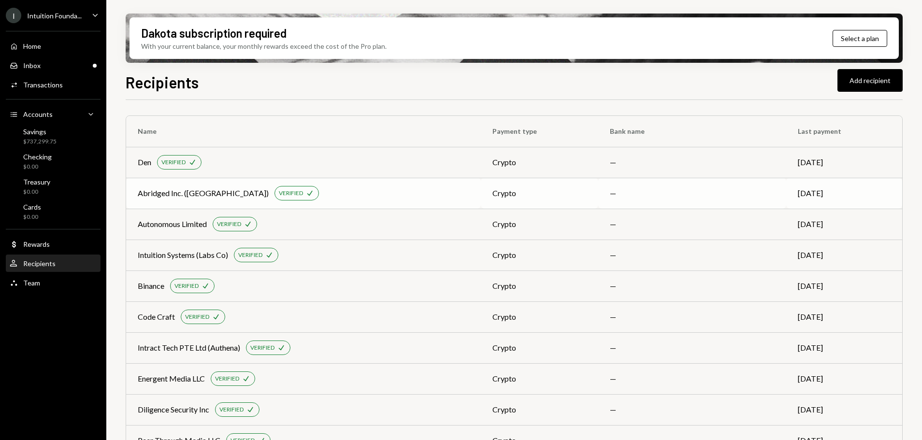
click at [179, 194] on div "Abridged Inc. ([GEOGRAPHIC_DATA])" at bounding box center [203, 193] width 131 height 12
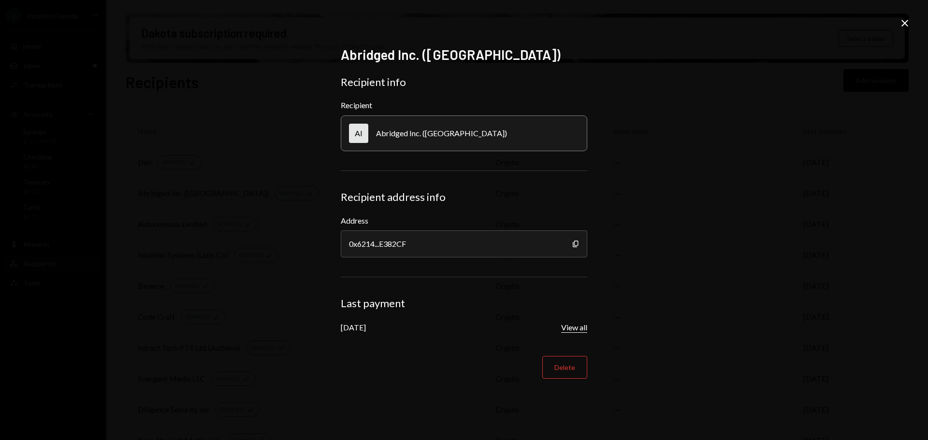
click at [580, 326] on button "View all" at bounding box center [574, 328] width 26 height 10
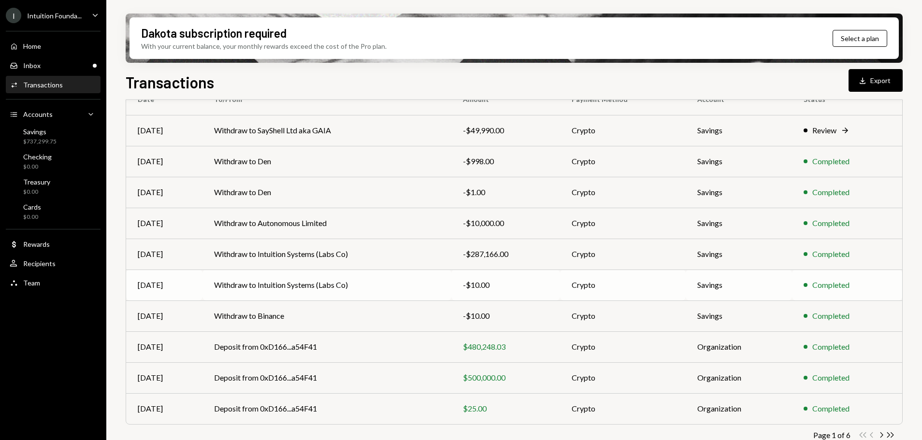
scroll to position [110, 0]
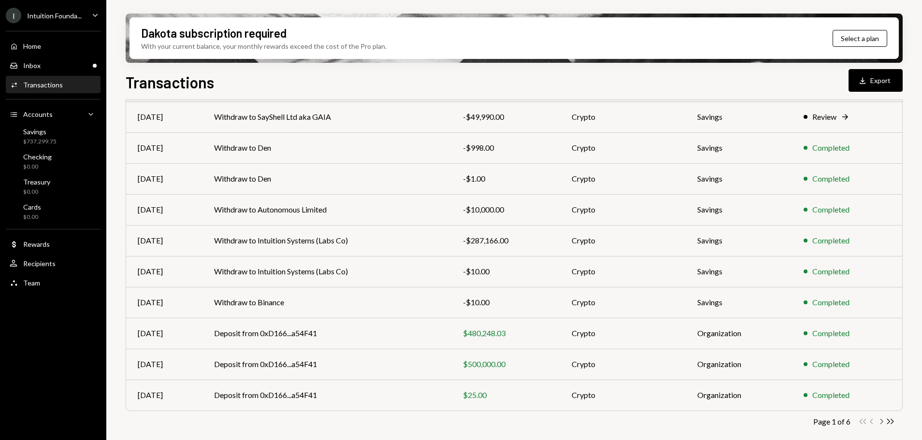
click at [879, 423] on icon "Chevron Right" at bounding box center [881, 421] width 9 height 9
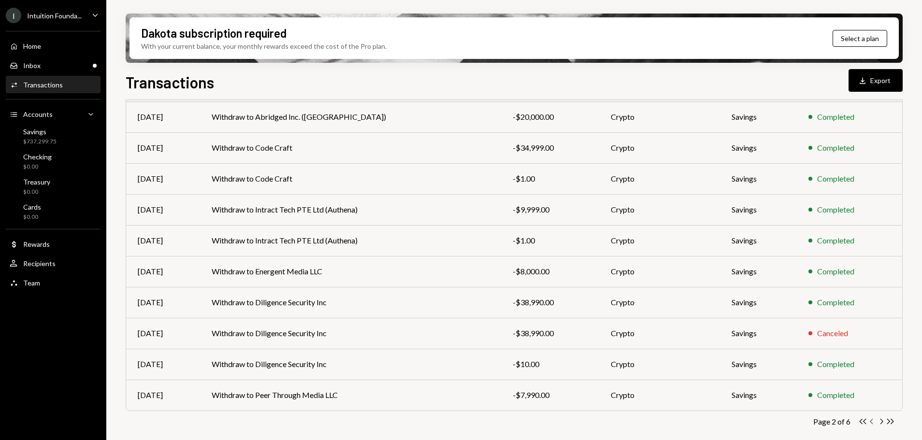
click at [872, 422] on icon "Chevron Left" at bounding box center [871, 421] width 9 height 9
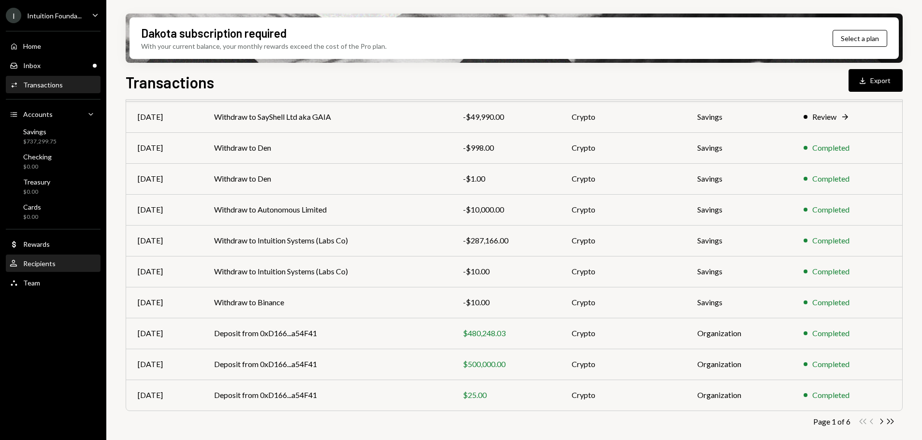
click at [17, 267] on icon "User" at bounding box center [14, 264] width 9 height 9
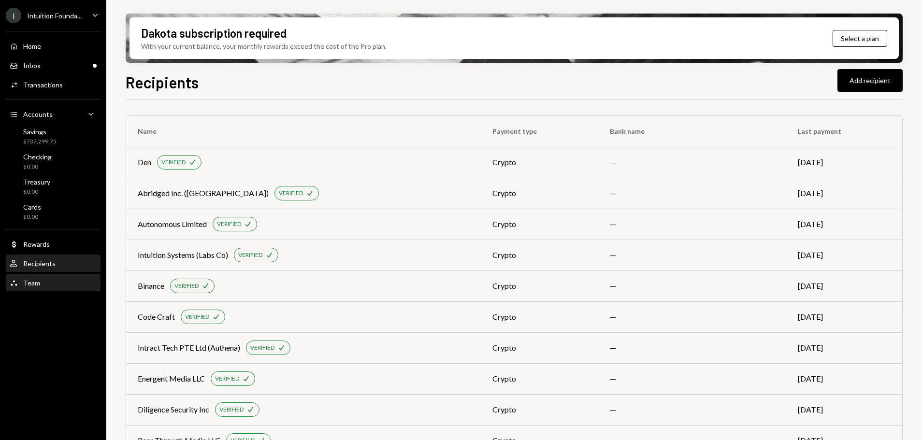
click at [43, 282] on div "Team Team" at bounding box center [53, 283] width 87 height 9
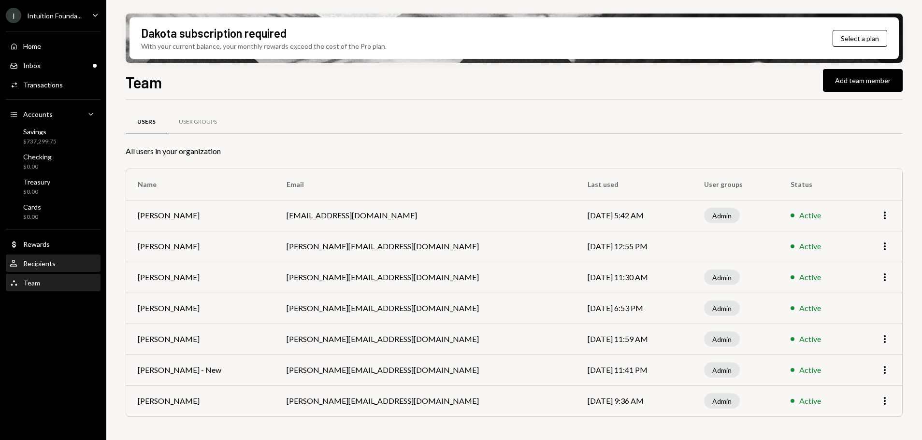
click at [68, 262] on div "User Recipients" at bounding box center [53, 264] width 87 height 9
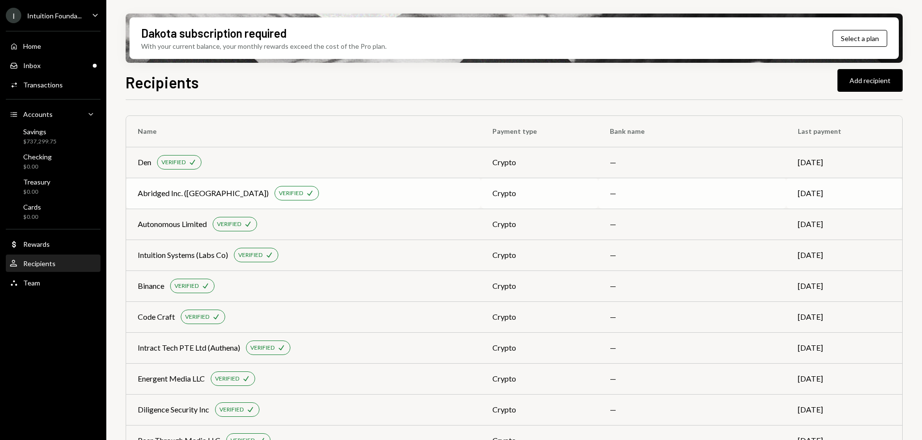
click at [196, 194] on div "Abridged Inc. ([GEOGRAPHIC_DATA])" at bounding box center [203, 193] width 131 height 12
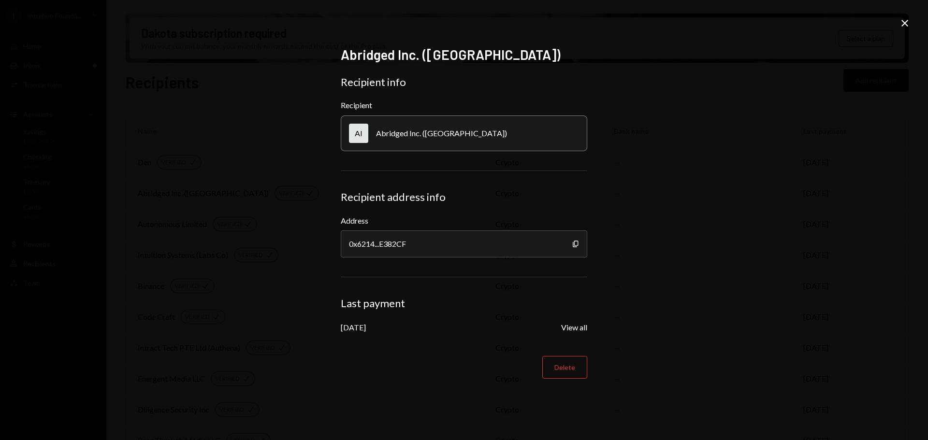
click at [904, 21] on icon "Close" at bounding box center [905, 23] width 12 height 12
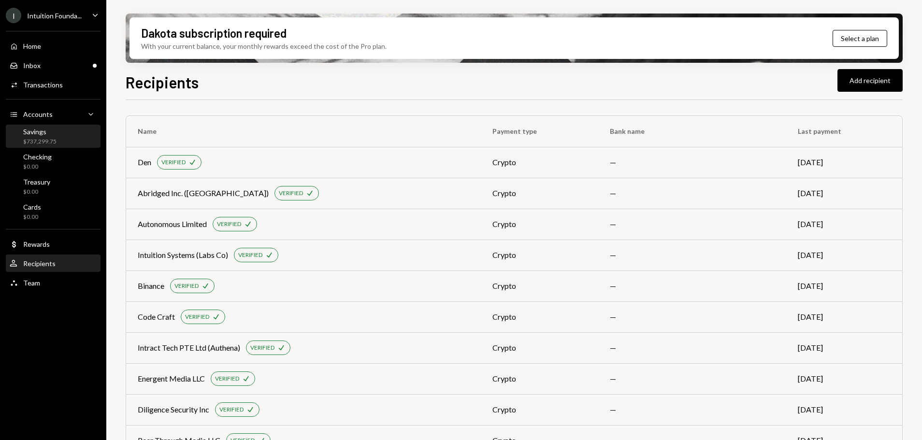
click at [29, 144] on div "$737,299.75" at bounding box center [39, 142] width 33 height 8
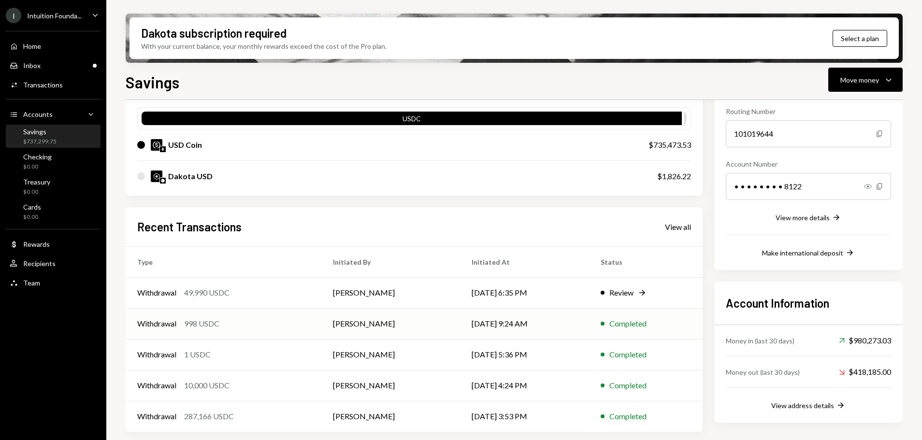
scroll to position [0, 0]
click at [671, 224] on div "View all" at bounding box center [678, 227] width 26 height 10
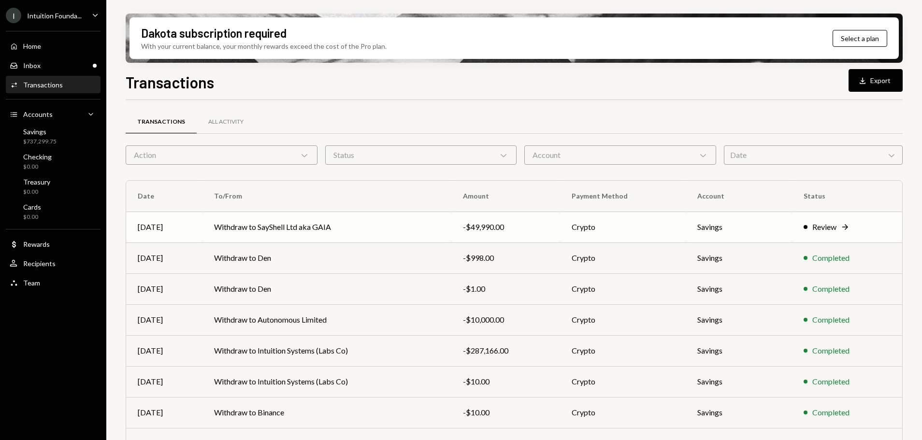
scroll to position [48, 0]
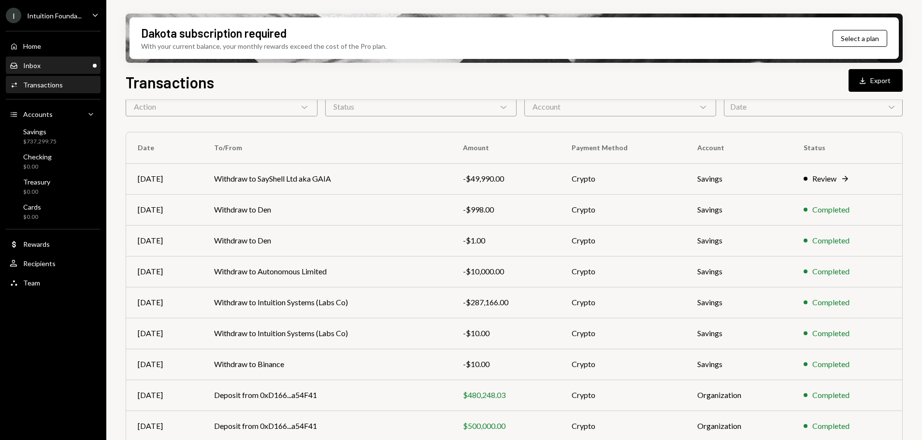
click at [77, 62] on div "Inbox Inbox" at bounding box center [53, 65] width 87 height 9
